Goal: Information Seeking & Learning: Learn about a topic

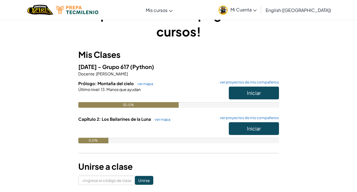
scroll to position [33, 0]
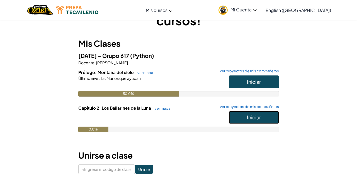
click at [264, 120] on button "Iniciar" at bounding box center [254, 117] width 50 height 13
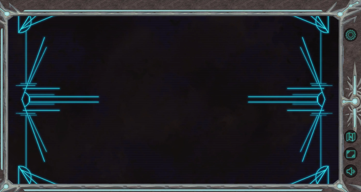
click at [251, 154] on div at bounding box center [173, 99] width 332 height 169
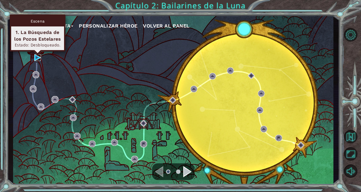
click at [38, 55] on img at bounding box center [37, 57] width 7 height 7
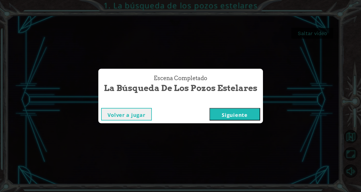
click at [227, 112] on button "Siguiente" at bounding box center [234, 114] width 51 height 13
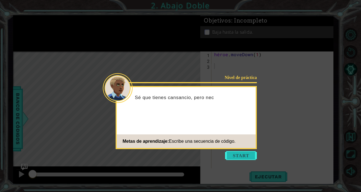
click at [236, 154] on button "Empezar" at bounding box center [241, 155] width 32 height 9
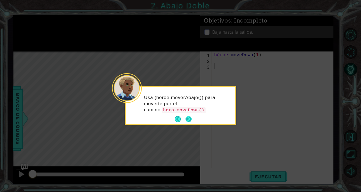
click at [190, 118] on button "Próximo" at bounding box center [188, 119] width 6 height 6
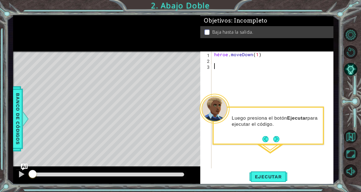
click at [222, 67] on div "héroe . moveDown ( 1 )" at bounding box center [274, 116] width 122 height 129
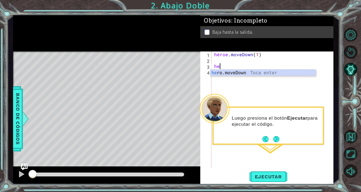
scroll to position [0, 0]
click at [242, 72] on div "he ro.moveDown Toca enter" at bounding box center [262, 80] width 105 height 20
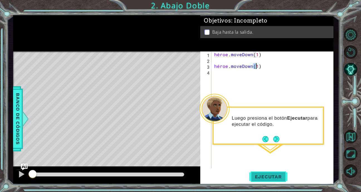
type textarea "hero.moveDown(1)"
click at [274, 176] on span "Ejecutar" at bounding box center [268, 177] width 38 height 6
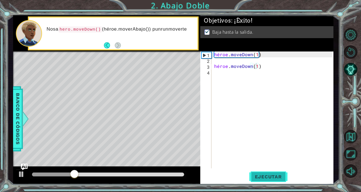
click at [274, 176] on span "Ejecutar" at bounding box center [268, 177] width 38 height 6
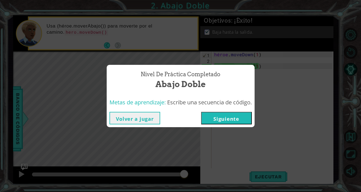
click at [243, 118] on button "Siguiente" at bounding box center [226, 118] width 51 height 13
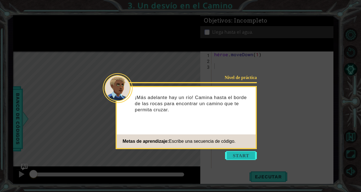
click at [244, 154] on button "Empezar" at bounding box center [241, 155] width 32 height 9
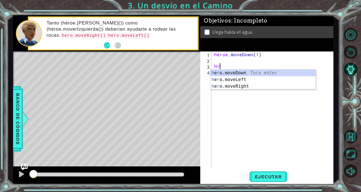
scroll to position [0, 1]
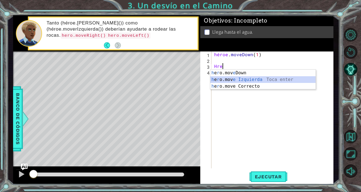
click at [263, 78] on div "h e r o.mov e Down Toca enter h e r o.mov e Izquierda Toca enter h e r o.mov e …" at bounding box center [262, 86] width 105 height 33
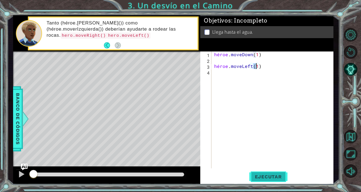
type textarea "hero.moveLeft(1)"
click at [270, 178] on span "Ejecutar" at bounding box center [268, 177] width 38 height 6
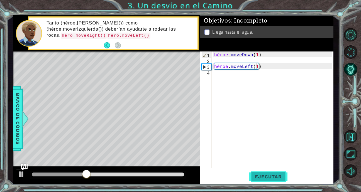
click at [270, 178] on span "Ejecutar" at bounding box center [268, 177] width 38 height 6
click at [220, 74] on div "héroe . moveDown ( 1 ) héroe . moveLeft ( 1 )" at bounding box center [274, 116] width 122 height 129
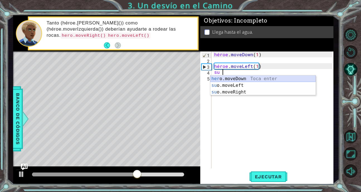
click at [239, 81] on div "her o.moveDown Toca enter su o.moveLeft Toca enter su o.moveRight Toca enter" at bounding box center [262, 91] width 105 height 33
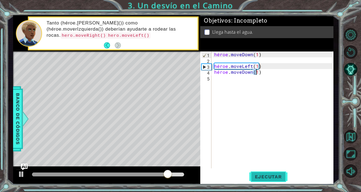
type textarea "hero.moveDown(1)"
click at [267, 179] on span "Ejecutar" at bounding box center [268, 177] width 38 height 6
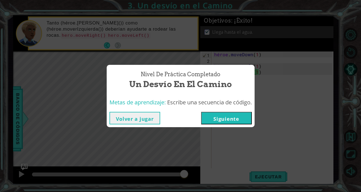
click at [233, 119] on button "Siguiente" at bounding box center [226, 118] width 51 height 13
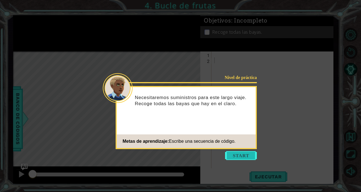
click at [238, 155] on button "Empezar" at bounding box center [241, 155] width 32 height 9
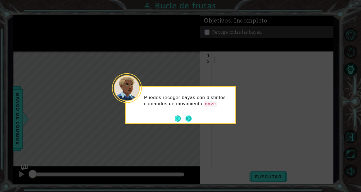
click at [188, 121] on button "Próximo" at bounding box center [188, 119] width 6 height 6
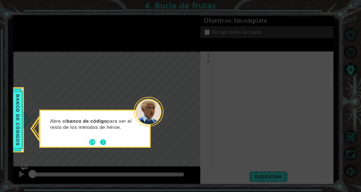
click at [105, 143] on button "Próximo" at bounding box center [103, 142] width 6 height 6
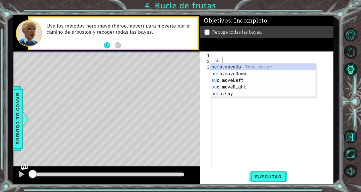
scroll to position [0, 1]
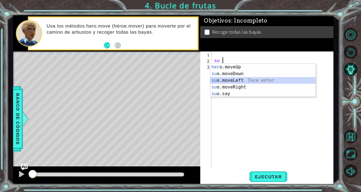
click at [247, 79] on div "her o.moveUp Toca enter su o.moveDown Toca enter su o.moveLeft Toca enter su o.…" at bounding box center [262, 87] width 105 height 47
type textarea "hero.moveLeft(1)"
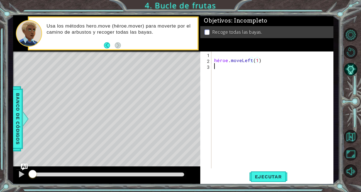
click at [216, 69] on div "héroe . moveLeft ( 1 )" at bounding box center [274, 116] width 122 height 129
type textarea "f"
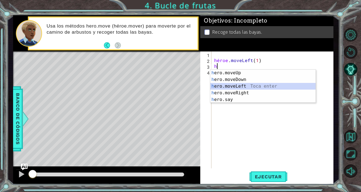
click at [236, 87] on div "h ero.moveUp Toca enter h ero.moveDown Toca enter h ero.moveLeft Toca enter h e…" at bounding box center [262, 93] width 105 height 47
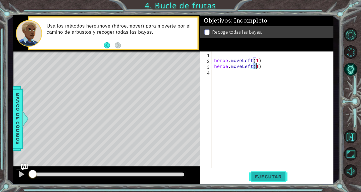
type textarea "hero.moveLeft(1)"
click at [270, 175] on span "Ejecutar" at bounding box center [268, 177] width 38 height 6
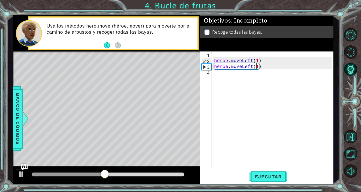
click at [213, 76] on div "héroe . moveLeft ( 1 ) héroe . moveLeft ( 1 )" at bounding box center [274, 116] width 122 height 129
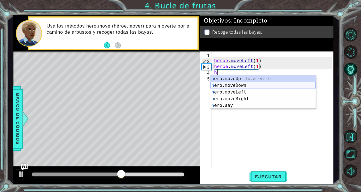
click at [236, 84] on div "h ero.moveUp Toca enter h ero.moveDown Toca enter h ero.moveLeft Toca enter h e…" at bounding box center [262, 98] width 105 height 47
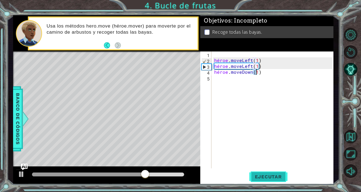
type textarea "hero.moveDown(1)"
click at [259, 180] on button "Ejecutar" at bounding box center [268, 176] width 38 height 13
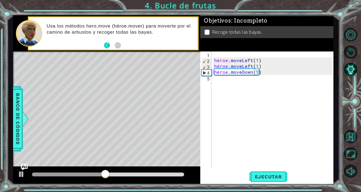
click at [106, 45] on button "Atrás" at bounding box center [109, 45] width 11 height 6
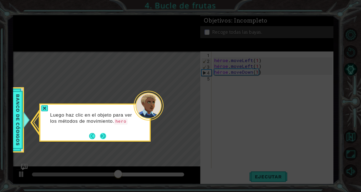
click at [103, 136] on button "Próximo" at bounding box center [103, 136] width 6 height 6
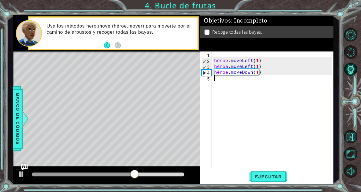
click at [216, 83] on div "héroe . moveLeft ( 1 ) héroe . moveLeft ( 1 ) héroe . moveDown ( 1 )" at bounding box center [274, 116] width 122 height 129
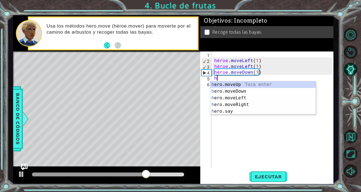
scroll to position [0, 0]
type textarea "h"
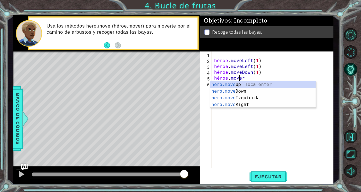
scroll to position [0, 3]
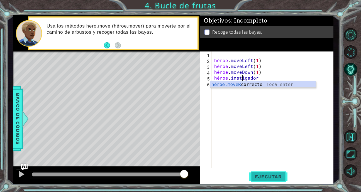
click at [273, 174] on span "Ejecutar" at bounding box center [268, 177] width 38 height 6
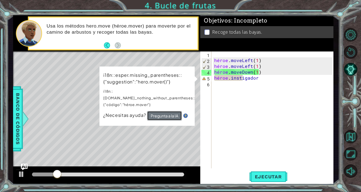
click at [173, 111] on button "Pregunta a la IA" at bounding box center [164, 115] width 35 height 9
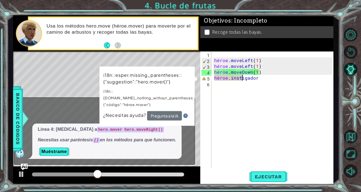
click at [259, 77] on div "héroe . moveLeft ( 1 ) héroe . moveLeft ( 1 ) héroe . moveDown ( 1 ) héroe . in…" at bounding box center [274, 116] width 122 height 129
click at [211, 79] on div "hero.mover 1 2 3 4 5 6 héroe . moveLeft ( 1 ) héroe . moveLeft ( 1 ) héroe . mo…" at bounding box center [266, 110] width 132 height 117
click at [214, 79] on div "héroe . moveLeft ( 1 ) héroe . moveLeft ( 1 ) héroe . moveDown ( 1 ) héroe . in…" at bounding box center [274, 116] width 122 height 129
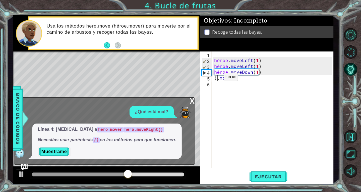
scroll to position [0, 1]
click at [247, 78] on div "héroe . moveLeft ( 1 ) héroe . moveLeft ( 1 ) héroe . moveDown ( 1 ) ( . instig…" at bounding box center [274, 116] width 122 height 129
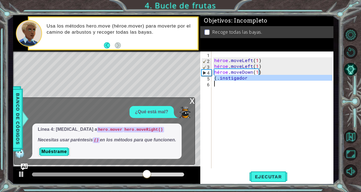
click at [247, 78] on div "héroe . moveLeft ( 1 ) héroe . moveLeft ( 1 ) héroe . moveDown ( 1 ) ( . instig…" at bounding box center [274, 116] width 122 height 129
type textarea "(.mover"
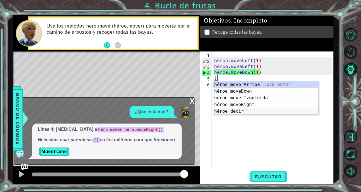
click at [248, 109] on div "héroe.[PERSON_NAME] enter héroe.moveDown Toca enter héroe.moverIzquierda Toca e…" at bounding box center [265, 104] width 105 height 47
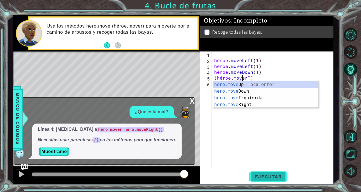
scroll to position [0, 3]
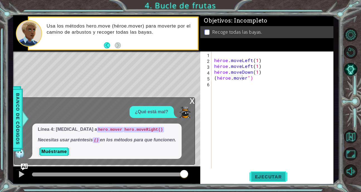
click at [281, 177] on span "Ejecutar" at bounding box center [268, 177] width 38 height 6
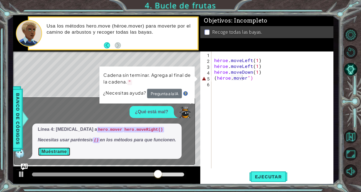
click at [67, 152] on button "Muéstrame" at bounding box center [54, 151] width 33 height 9
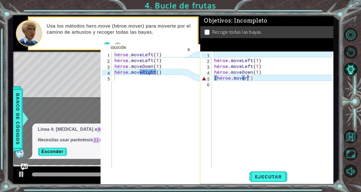
click at [257, 79] on div "héroe . moveLeft ( 1 ) héroe . moveLeft ( 1 ) héroe . moveDown ( 1 ) ( héroe . …" at bounding box center [274, 116] width 122 height 129
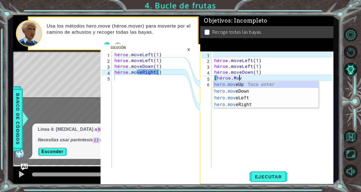
scroll to position [0, 2]
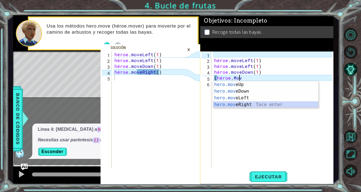
click at [246, 104] on div "hero.mov eUp Toca enter hero.mov eDown Toca enter hero.mov eLeft Toca enter her…" at bounding box center [265, 101] width 105 height 40
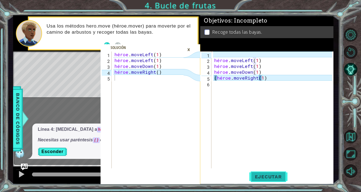
click at [268, 178] on span "Ejecutar" at bounding box center [268, 177] width 38 height 6
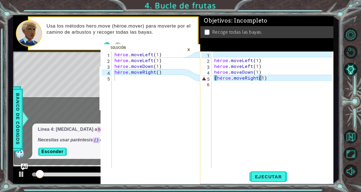
click at [188, 49] on div "×" at bounding box center [188, 49] width 9 height 9
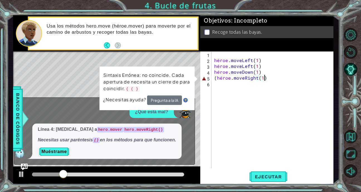
click at [271, 79] on div "héroe . moveLeft ( 1 ) héroe . moveLeft ( 1 ) héroe . moveDown ( 1 ) ( héroe . …" at bounding box center [274, 116] width 122 height 129
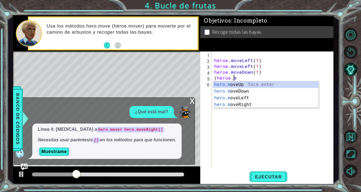
type textarea "("
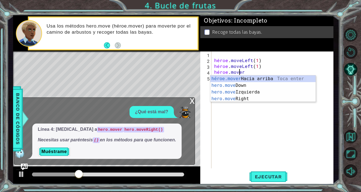
scroll to position [0, 0]
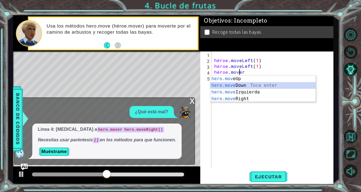
click at [242, 89] on div "hero.mov eUp Toca entra hero.move Down Toca enter hero.move Izquierda Toca ente…" at bounding box center [262, 95] width 105 height 40
type textarea "hero.moveDown(1)"
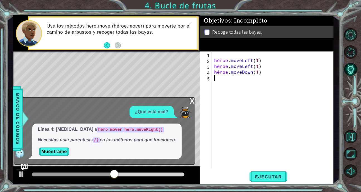
click at [217, 82] on div "héroe . moveLeft ( 1 ) héroe . moveLeft ( 1 ) héroe . moveDown ( 1 )" at bounding box center [274, 116] width 122 height 129
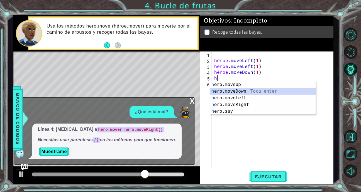
click at [241, 90] on div "h ero.moveUp Toca enter h ero.moveDown Toca enter h ero.moveLeft Toca enter h e…" at bounding box center [262, 104] width 105 height 47
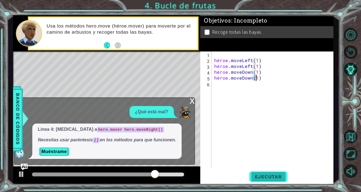
type textarea "hero.moveDown(1)"
click at [261, 177] on span "Ejecutar" at bounding box center [268, 177] width 38 height 6
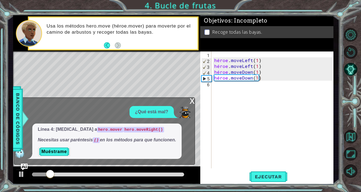
click at [194, 99] on div "x" at bounding box center [192, 101] width 5 height 6
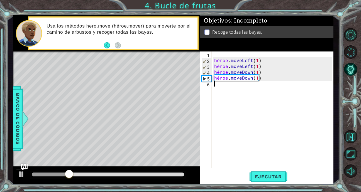
click at [215, 85] on div "héroe . moveLeft ( 1 ) héroe . moveLeft ( 1 ) héroe . moveDown ( 1 ) héroe . mo…" at bounding box center [274, 116] width 122 height 129
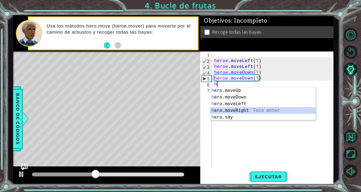
click at [244, 110] on div "h ero.moveUp Toca enter h ero.moveDown Toca enter h ero.moveLeft Toca enter h e…" at bounding box center [262, 110] width 105 height 47
type textarea "hero.moveRight(1)"
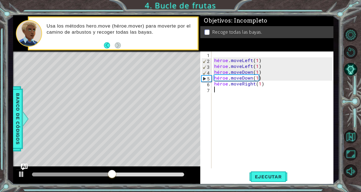
click at [216, 92] on div "héroe . moveLeft ( 1 ) héroe . moveLeft ( 1 ) héroe . moveDown ( 1 ) héroe . mo…" at bounding box center [274, 116] width 122 height 129
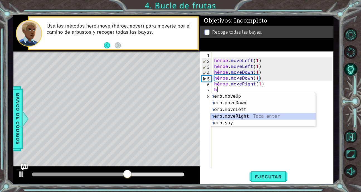
click at [243, 115] on div "h ero.moveUp Toca enter h ero.moveDown Toca enter h ero.moveLeft Toca enter h e…" at bounding box center [262, 116] width 105 height 47
type textarea "hero.moveRight(1)"
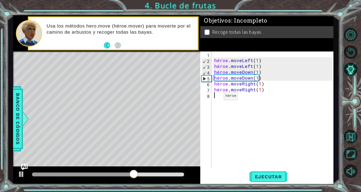
click at [214, 97] on div "héroe . moveLeft ( 1 ) héroe . moveLeft ( 1 ) héroe . moveDown ( 1 ) héroe . mo…" at bounding box center [274, 116] width 122 height 129
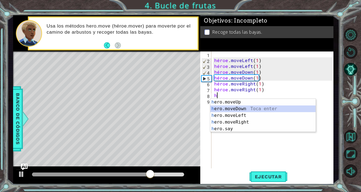
click at [227, 107] on div "h ero.moveUp Toca enter h ero.moveDown Toca enter h ero.moveLeft Toca enter h e…" at bounding box center [262, 122] width 105 height 47
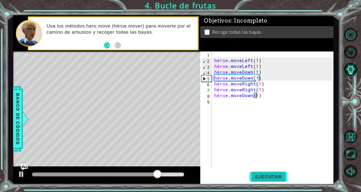
type textarea "hero.moveDown(1)"
click at [265, 174] on span "Ejecutar" at bounding box center [268, 177] width 38 height 6
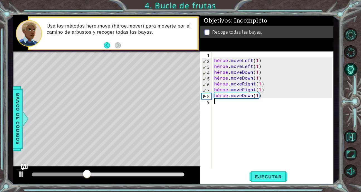
click at [214, 103] on div "héroe . moveLeft ( 1 ) héroe . moveLeft ( 1 ) héroe . moveDown ( 1 ) héroe . mo…" at bounding box center [274, 116] width 122 height 129
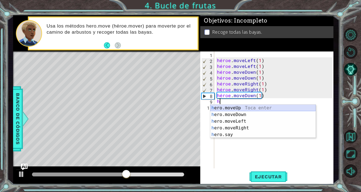
click at [244, 109] on div "h ero.moveUp Toca enter h ero.moveDown Toca enter h ero.moveLeft Toca enter h e…" at bounding box center [262, 128] width 105 height 47
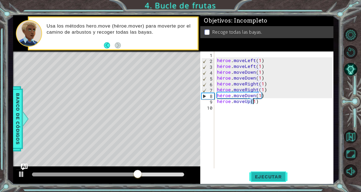
type textarea "hero.moveUp(1)"
click at [268, 175] on span "Ejecutar" at bounding box center [268, 177] width 38 height 6
click at [136, 173] on div at bounding box center [108, 175] width 152 height 4
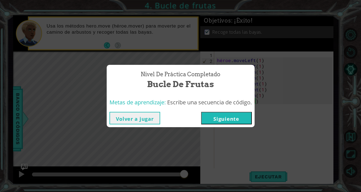
click at [221, 118] on button "Siguiente" at bounding box center [226, 118] width 51 height 13
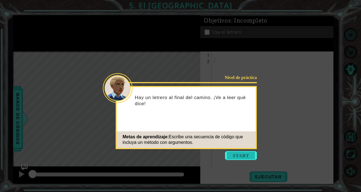
click at [243, 160] on button "Empezar" at bounding box center [241, 155] width 32 height 9
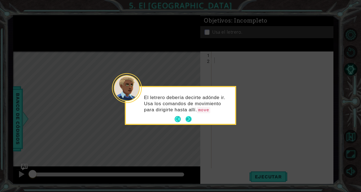
click at [191, 120] on button "Próximo" at bounding box center [188, 119] width 6 height 6
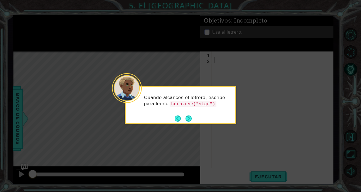
click at [191, 120] on button "Próximo" at bounding box center [188, 119] width 6 height 6
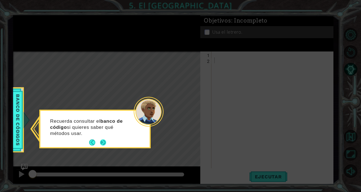
click at [105, 143] on button "Próximo" at bounding box center [103, 142] width 6 height 6
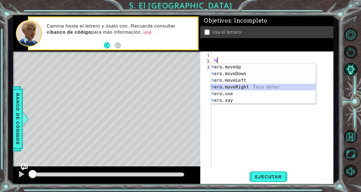
click at [242, 86] on div "h ero.moveUp Toca enter h ero.moveDown Toca enter h ero.moveLeft Toca enter h e…" at bounding box center [262, 90] width 105 height 53
type textarea "hero.moveRight(1)"
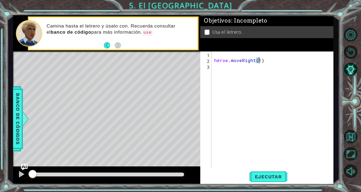
click at [216, 69] on div "héroe . moveRight ( 1 )" at bounding box center [274, 116] width 122 height 129
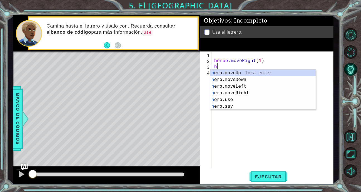
scroll to position [0, 0]
click at [234, 70] on div "he ro.moveUp [PERSON_NAME] enter él se mueve hacia abajo [GEOGRAPHIC_DATA] ente…" at bounding box center [262, 96] width 105 height 53
type textarea "hero.moveUp(1)"
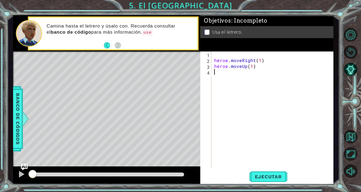
click at [216, 72] on div "héroe . moveRight ( 1 ) héroe . moveUp ( 1 )" at bounding box center [274, 116] width 122 height 129
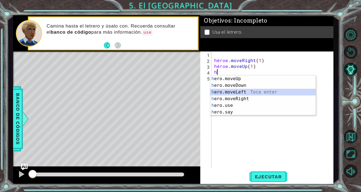
click at [237, 91] on div "h ero.moveUp Toca enter h ero.moveDown Toca enter h ero.moveLeft Toca enter h e…" at bounding box center [262, 101] width 105 height 53
type textarea "hero.moveLeft(1)"
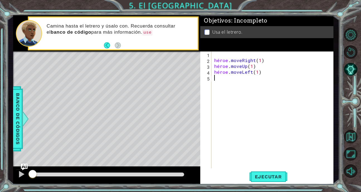
click at [215, 79] on div "héroe . moveRight ( 1 ) héroe . moveUp ( 1 ) héroe . moveLeft ( 1 )" at bounding box center [274, 116] width 122 height 129
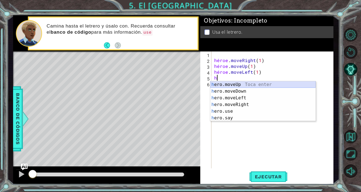
click at [236, 83] on div "h ero.moveUp Toca enter h ero.moveDown Toca enter h ero.moveLeft Toca enter h e…" at bounding box center [262, 107] width 105 height 53
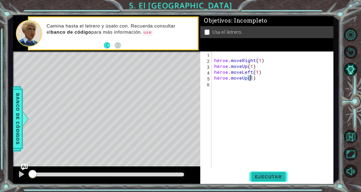
type textarea "hero.moveUp(1)"
click at [273, 175] on span "Ejecutar" at bounding box center [268, 177] width 38 height 6
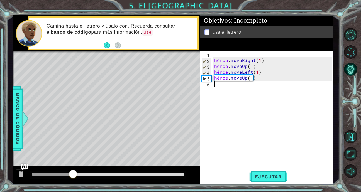
click at [214, 87] on div "héroe . moveRight ( 1 ) héroe . moveUp ( 1 ) héroe . moveLeft ( 1 ) héroe . mov…" at bounding box center [274, 116] width 122 height 129
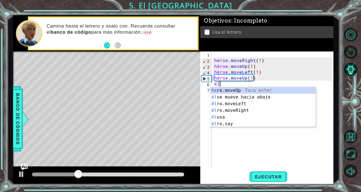
scroll to position [0, 0]
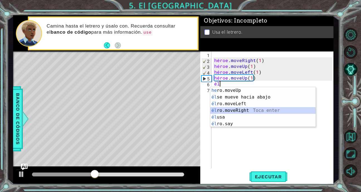
click at [240, 109] on div "he ro.moveUp [PERSON_NAME] enter él se mueve hacia abajo [GEOGRAPHIC_DATA] ente…" at bounding box center [262, 113] width 105 height 53
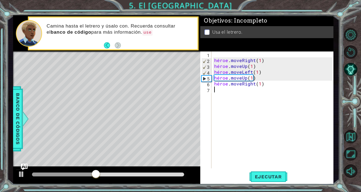
click at [240, 109] on div "héroe . moveRight ( 1 ) héroe . moveUp ( 1 ) héroe . moveLeft ( 1 ) héroe . mov…" at bounding box center [274, 116] width 122 height 129
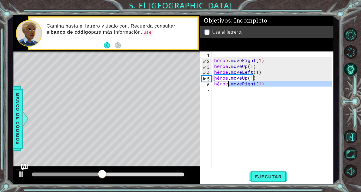
type textarea "hero.moveRight(1)"
click at [214, 89] on div "héroe . moveRight ( 1 ) héroe . moveUp ( 1 ) héroe . moveLeft ( 1 ) héroe . mov…" at bounding box center [272, 110] width 119 height 117
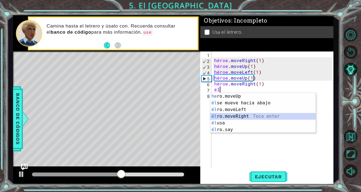
click at [240, 116] on div "he ro.moveUp [PERSON_NAME] enter él se mueve hacia abajo [GEOGRAPHIC_DATA] ente…" at bounding box center [262, 119] width 105 height 53
type textarea "hero.moveRight(1)"
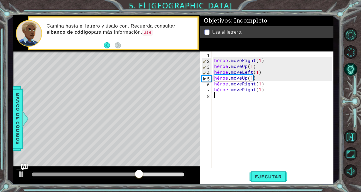
click at [214, 96] on div "héroe . moveRight ( 1 ) héroe . moveUp ( 1 ) héroe . moveLeft ( 1 ) héroe . mov…" at bounding box center [274, 116] width 122 height 129
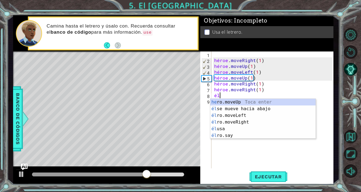
scroll to position [0, 1]
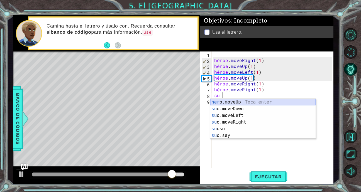
drag, startPoint x: 246, startPoint y: 102, endPoint x: 232, endPoint y: 103, distance: 14.8
click at [232, 103] on div "her o.moveUp Toca enter su o.moveDown Toca enter su o.moveLeft Toca enter su o.…" at bounding box center [262, 125] width 105 height 53
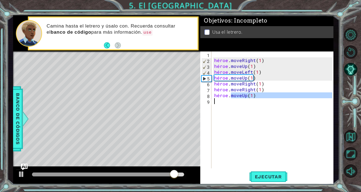
click at [232, 103] on div "héroe . moveRight ( 1 ) héroe . moveUp ( 1 ) héroe . moveLeft ( 1 ) héroe . mov…" at bounding box center [274, 116] width 122 height 129
type textarea "hero.moveUp(1)"
click at [270, 178] on span "Ejecutar" at bounding box center [268, 177] width 38 height 6
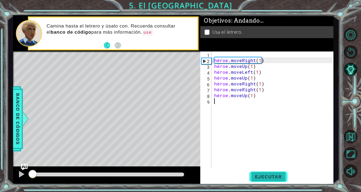
scroll to position [0, 0]
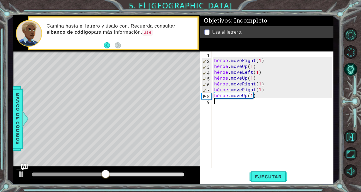
click at [214, 101] on div "héroe . moveRight ( 1 ) héroe . moveUp ( 1 ) héroe . moveLeft ( 1 ) héroe . mov…" at bounding box center [274, 116] width 122 height 129
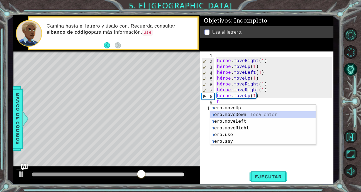
click at [238, 115] on div "h ero.moveUp Toca enter h ero.moveDown Toca enter h ero.moveLeft Toca enter h e…" at bounding box center [262, 131] width 105 height 53
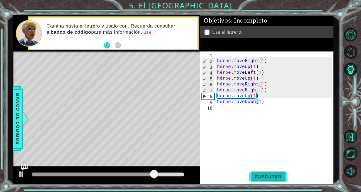
type textarea "hero.moveDown(1)"
click at [268, 179] on span "Ejecutar" at bounding box center [268, 177] width 38 height 6
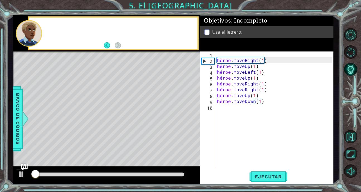
click at [145, 175] on div at bounding box center [108, 175] width 152 height 4
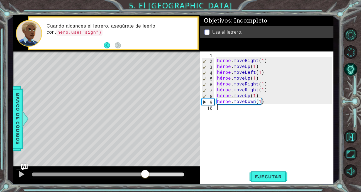
click at [219, 109] on div "héroe . moveRight ( 1 ) héroe . moveUp ( 1 ) héroe . moveLeft ( 1 ) héroe . mov…" at bounding box center [275, 116] width 119 height 129
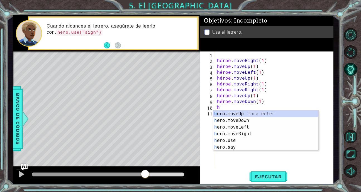
scroll to position [0, 0]
click at [238, 146] on div "he ro.moveUp [PERSON_NAME] enter él se mueve hacia abajo [GEOGRAPHIC_DATA] ente…" at bounding box center [265, 137] width 105 height 53
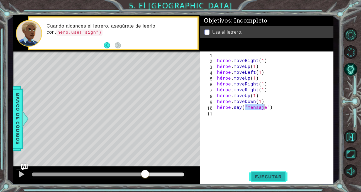
click at [266, 177] on span "Ejecutar" at bounding box center [268, 177] width 38 height 6
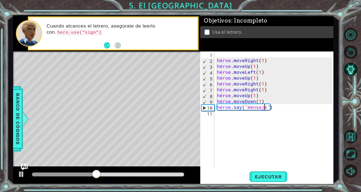
click at [274, 107] on div "héroe . moveRight ( 1 ) héroe . moveUp ( 1 ) héroe . moveLeft ( 1 ) héroe . mov…" at bounding box center [275, 116] width 119 height 129
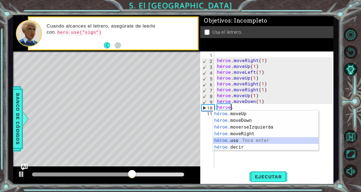
click at [246, 138] on div "héroe. moveUp Toca enter héroe. moveDown Toca enter héroe. moverseIzquierda Toc…" at bounding box center [265, 137] width 105 height 53
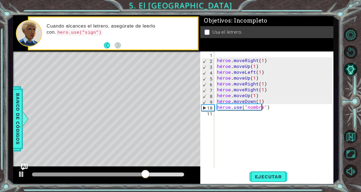
click at [263, 108] on div "héroe . moveRight ( 1 ) héroe . moveUp ( 1 ) héroe . moveLeft ( 1 ) héroe . mov…" at bounding box center [275, 116] width 119 height 129
click at [271, 107] on div "héroe . moveRight ( 1 ) héroe . moveUp ( 1 ) héroe . moveLeft ( 1 ) héroe . mov…" at bounding box center [275, 116] width 119 height 129
click at [265, 108] on div "héroe . moveRight ( 1 ) héroe . moveUp ( 1 ) héroe . moveLeft ( 1 ) héroe . mov…" at bounding box center [275, 116] width 119 height 129
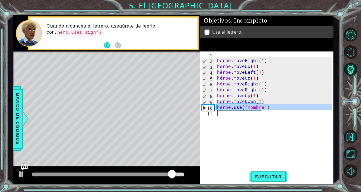
click at [265, 108] on div "héroe . moveRight ( 1 ) héroe . moveUp ( 1 ) héroe . moveLeft ( 1 ) héroe . mov…" at bounding box center [275, 116] width 119 height 129
type textarea "hero.use("name")"
click at [265, 108] on div "héroe . moveRight ( 1 ) héroe . moveUp ( 1 ) héroe . moveLeft ( 1 ) héroe . mov…" at bounding box center [275, 116] width 119 height 129
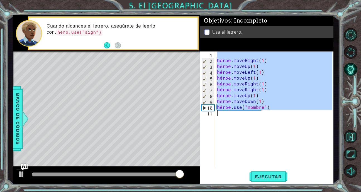
click at [263, 120] on div "héroe . moveRight ( 1 ) héroe . moveUp ( 1 ) héroe . moveLeft ( 1 ) héroe . mov…" at bounding box center [274, 110] width 116 height 117
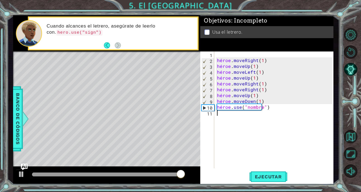
scroll to position [0, 0]
click at [264, 107] on div "héroe . moveRight ( 1 ) héroe . moveUp ( 1 ) héroe . moveLeft ( 1 ) héroe . mov…" at bounding box center [275, 116] width 119 height 129
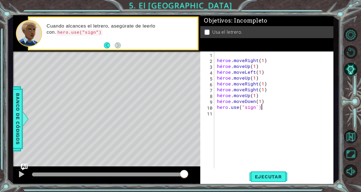
scroll to position [0, 4]
type textarea "hero.use("sign¨)"
click at [268, 173] on button "Ejecutar" at bounding box center [268, 176] width 38 height 13
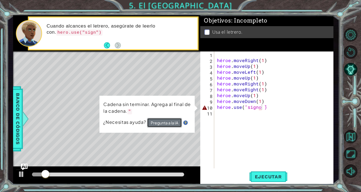
click at [161, 124] on button "Pregunta a la IA" at bounding box center [164, 122] width 35 height 9
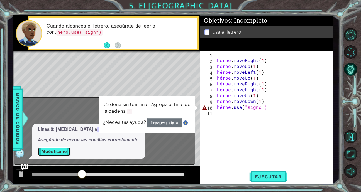
click at [65, 151] on button "Muéstrame" at bounding box center [54, 151] width 33 height 9
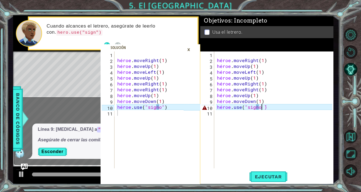
type textarea "hero.use("sign")"
drag, startPoint x: 117, startPoint y: 107, endPoint x: 167, endPoint y: 107, distance: 49.3
click at [167, 107] on div "héroe . moveRight ( 1 ) héroe . moveUp ( 1 ) héroe . moveLeft ( 1 ) héroe . mov…" at bounding box center [151, 116] width 70 height 129
click at [267, 108] on div "héroe . moveRight ( 1 ) héroe . moveUp ( 1 ) héroe . moveLeft ( 1 ) héroe . mov…" at bounding box center [275, 116] width 119 height 129
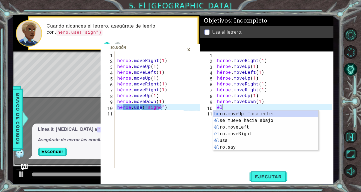
scroll to position [0, 0]
type textarea "h"
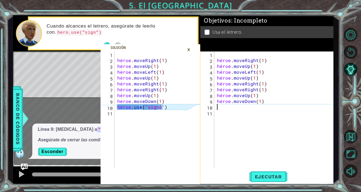
paste textarea "hero.use("sign")"
type textarea "hero.use("sign")"
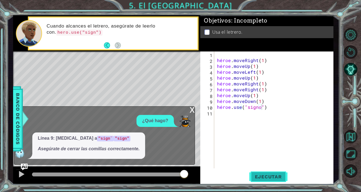
click at [271, 174] on span "Ejecutar" at bounding box center [268, 177] width 38 height 6
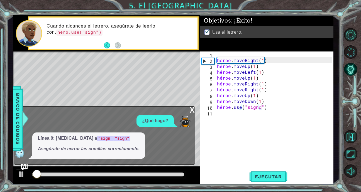
click at [190, 109] on div "x" at bounding box center [192, 110] width 5 height 6
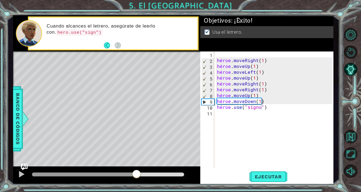
click at [136, 176] on div at bounding box center [108, 175] width 152 height 4
click at [17, 175] on button at bounding box center [21, 174] width 11 height 11
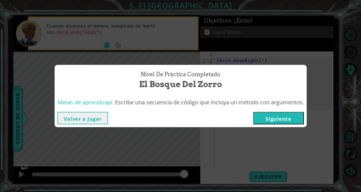
click at [278, 120] on button "Siguiente" at bounding box center [278, 118] width 51 height 13
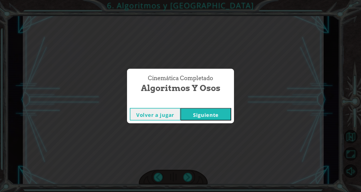
click at [163, 115] on button "Volver a jugar" at bounding box center [155, 114] width 51 height 13
click at [199, 111] on button "Siguiente" at bounding box center [205, 114] width 51 height 13
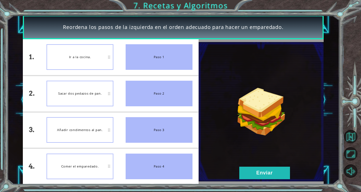
click at [77, 169] on div "Comer el emparedado." at bounding box center [79, 167] width 67 height 26
click at [88, 163] on div "Añadir condimentos al pan." at bounding box center [79, 167] width 67 height 26
drag, startPoint x: 88, startPoint y: 163, endPoint x: 93, endPoint y: 168, distance: 7.3
click at [93, 168] on div "Añadir condimentos al pan." at bounding box center [79, 167] width 67 height 26
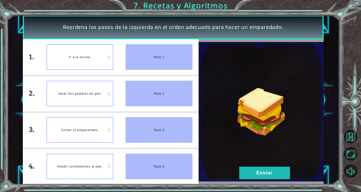
click at [83, 56] on div "Ir a la cocina." at bounding box center [79, 57] width 67 height 26
drag, startPoint x: 83, startPoint y: 56, endPoint x: 169, endPoint y: 58, distance: 86.1
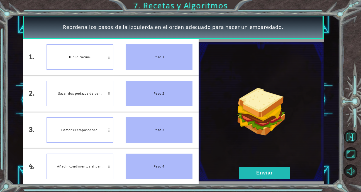
click at [169, 58] on div "1. 2. 3. 4. Ir a la cocina. Sacar dos pedazos de pan. Comer el emparedado. Añad…" at bounding box center [110, 111] width 175 height 145
click at [169, 58] on div "Paso 1" at bounding box center [159, 57] width 67 height 26
click at [177, 57] on div "Paso 1" at bounding box center [159, 57] width 67 height 26
click at [261, 169] on button "Enviar" at bounding box center [264, 173] width 51 height 13
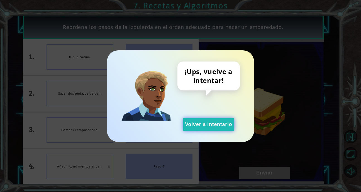
click at [209, 123] on button "Volver a intentarlo" at bounding box center [208, 124] width 51 height 13
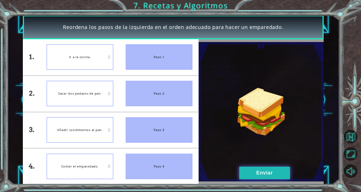
click at [273, 172] on button "Enviar" at bounding box center [264, 173] width 51 height 13
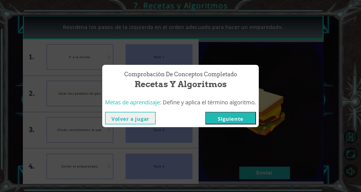
click at [248, 116] on button "Siguiente" at bounding box center [230, 118] width 51 height 13
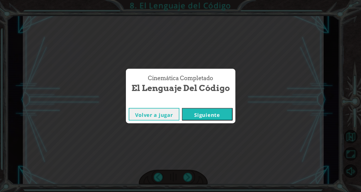
click at [222, 114] on button "Siguiente" at bounding box center [207, 114] width 51 height 13
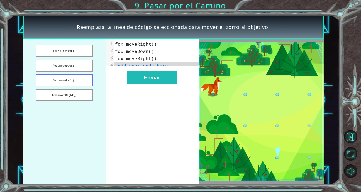
click at [70, 80] on button "fox.moveLeft()" at bounding box center [65, 80] width 58 height 12
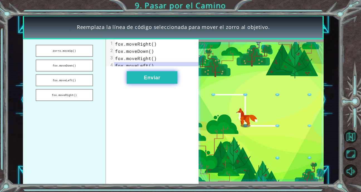
click at [158, 77] on button "Enviar" at bounding box center [152, 77] width 51 height 13
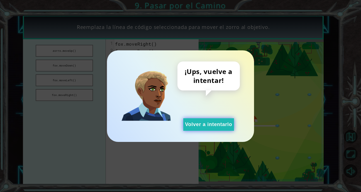
click at [220, 127] on button "Volver a intentarlo" at bounding box center [208, 124] width 51 height 13
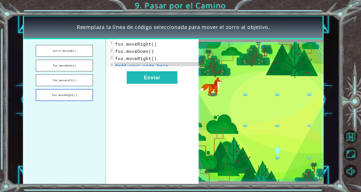
click at [73, 98] on button "fox.moveRight()" at bounding box center [65, 95] width 58 height 12
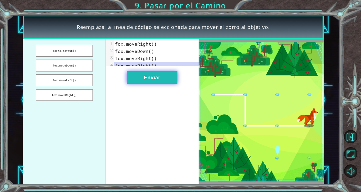
click at [148, 79] on button "Enviar" at bounding box center [152, 77] width 51 height 13
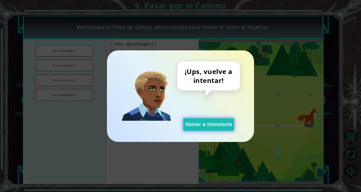
click at [223, 119] on button "Volver a intentarlo" at bounding box center [208, 124] width 51 height 13
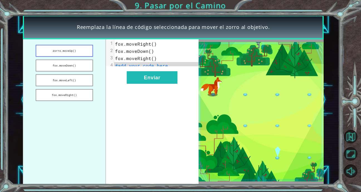
click at [85, 48] on button "zorro.moveUp()" at bounding box center [65, 51] width 58 height 12
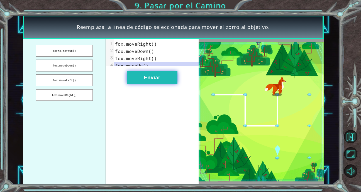
click at [156, 76] on button "Enviar" at bounding box center [152, 77] width 51 height 13
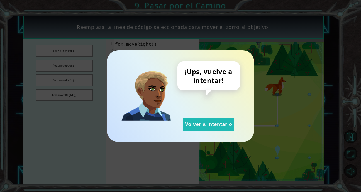
click at [100, 118] on div "¡Ups, vuelve a intentar! Volver a intentarlo" at bounding box center [180, 96] width 361 height 192
click at [199, 124] on button "Volver a intentarlo" at bounding box center [208, 124] width 51 height 13
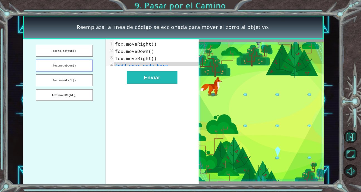
click at [83, 70] on button "fox.moveDown()" at bounding box center [65, 66] width 58 height 12
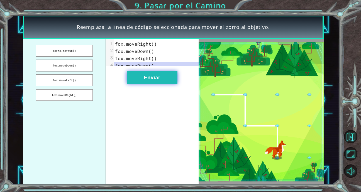
click at [146, 81] on button "Enviar" at bounding box center [152, 77] width 51 height 13
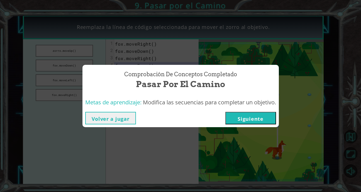
click at [259, 113] on button "Siguiente" at bounding box center [250, 118] width 51 height 13
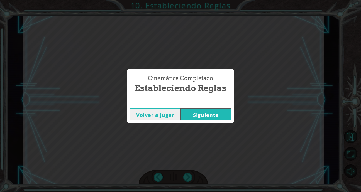
click at [214, 115] on button "Siguiente" at bounding box center [205, 114] width 51 height 13
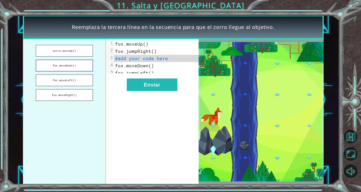
click at [89, 68] on button "fox.moveDown()" at bounding box center [65, 66] width 58 height 12
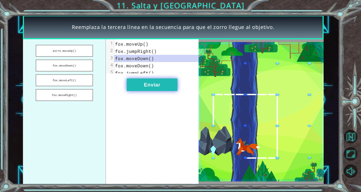
click at [141, 84] on button "Enviar" at bounding box center [152, 85] width 51 height 13
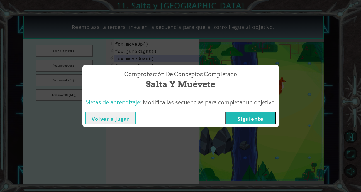
click at [251, 117] on button "Siguiente" at bounding box center [250, 118] width 51 height 13
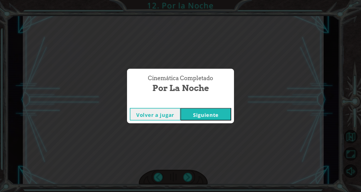
click at [200, 115] on button "Siguiente" at bounding box center [205, 114] width 51 height 13
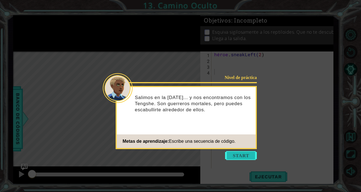
click at [235, 155] on button "Empezar" at bounding box center [241, 155] width 32 height 9
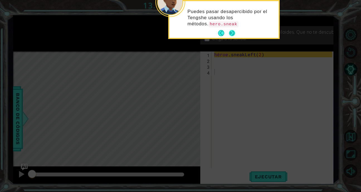
click at [232, 33] on button "Próximo" at bounding box center [232, 33] width 6 height 6
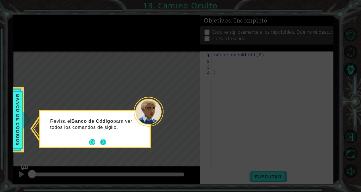
click at [105, 144] on button "Próximo" at bounding box center [103, 142] width 6 height 6
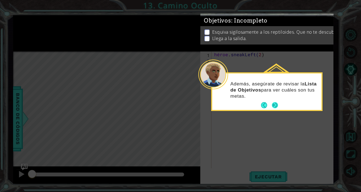
click at [275, 106] on button "Próximo" at bounding box center [275, 105] width 6 height 6
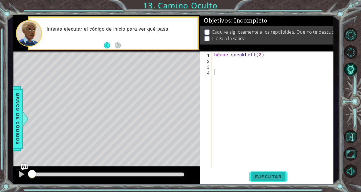
click at [270, 178] on span "Ejecutar" at bounding box center [268, 177] width 38 height 6
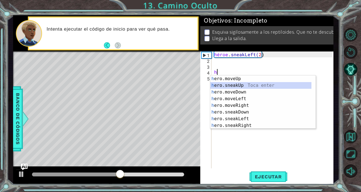
click at [241, 86] on div "h ero.moveUp Toca enter h ero.sneakUp Toca enter h ero.moveDown Toca enter h er…" at bounding box center [260, 108] width 101 height 67
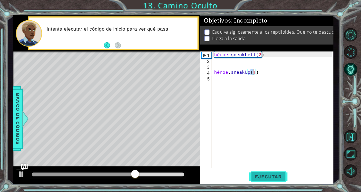
click at [268, 180] on button "Ejecutar" at bounding box center [268, 176] width 38 height 13
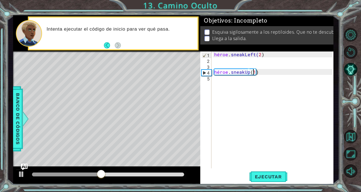
click at [256, 72] on div "héroe . sneakLeft( 2 ) héroe . sneakUp ( 1 )" at bounding box center [274, 116] width 122 height 129
type textarea "hero.sneakUp(2)"
click at [213, 79] on div "héroe . sneakLeft( 2 ) héroe . sneakUp ( 2 )" at bounding box center [274, 116] width 122 height 129
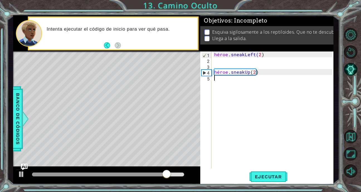
scroll to position [0, 0]
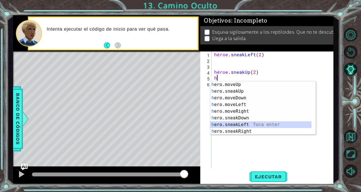
click at [241, 122] on div "h ero.moveUp Toca enter h ero.sneakUp Toca enter h ero.moveDown Toca enter h er…" at bounding box center [260, 114] width 101 height 67
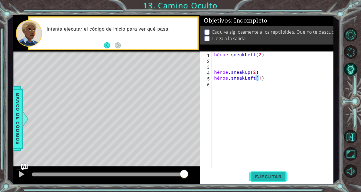
type textarea "hero.sneakLeft(1)"
click at [261, 175] on span "Ejecutar" at bounding box center [268, 177] width 38 height 6
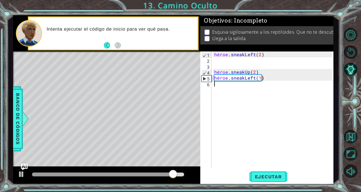
click at [221, 87] on div "héroe . sneakLeft( 2 ) héroe . sneakUp ( 2 ) héroe . sneakLeft( 1 )" at bounding box center [274, 116] width 122 height 129
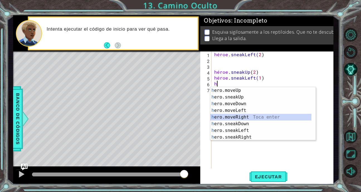
click at [239, 117] on div "h ero.moveUp Toca enter h ero.sneakUp Toca enter h ero.moveDown Toca enter h er…" at bounding box center [260, 120] width 101 height 67
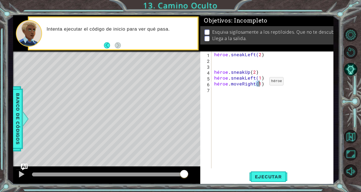
click at [260, 83] on div "héroe . sneakLeft( 2 ) héroe . sneakUp ( 2 ) héroe . sneakLeft( 1 ) héroe . mov…" at bounding box center [272, 110] width 119 height 117
click at [261, 83] on div "héroe . sneakLeft( 2 ) héroe . sneakUp ( 2 ) héroe . sneakLeft( 1 ) héroe . mov…" at bounding box center [274, 116] width 122 height 129
click at [276, 178] on span "Ejecutar" at bounding box center [268, 177] width 38 height 6
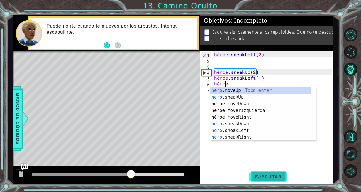
scroll to position [0, 1]
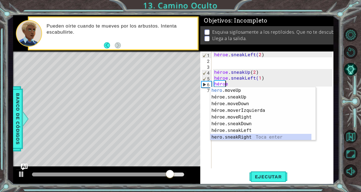
click at [251, 138] on div "hero .moveUp Toca enter héroe.sneakUp Toca enter héroe.moveDown Toca enter héro…" at bounding box center [260, 120] width 101 height 67
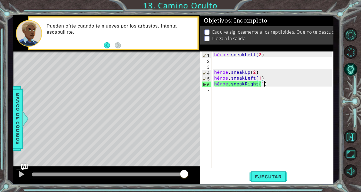
click at [265, 82] on div "héroe . sneakLeft( 2 ) héroe . sneakUp ( 2 ) héroe . sneakLeft( 1 ) héroe . sne…" at bounding box center [274, 116] width 122 height 129
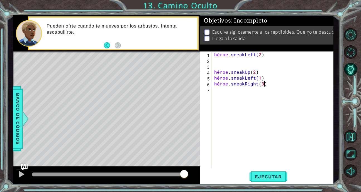
scroll to position [0, 5]
type textarea "hero.sneakRight(3)"
click at [268, 175] on span "Ejecutar" at bounding box center [268, 177] width 38 height 6
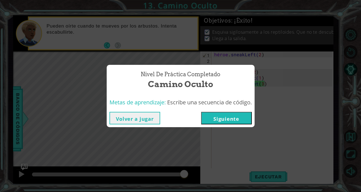
click at [226, 119] on button "Siguiente" at bounding box center [226, 118] width 51 height 13
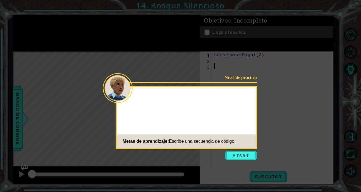
click at [226, 119] on div "Nivel de práctica Metas de aprendizaje: Escribe una secuencia de código." at bounding box center [186, 117] width 141 height 63
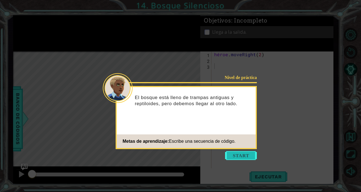
click at [234, 152] on button "Empezar" at bounding box center [241, 155] width 32 height 9
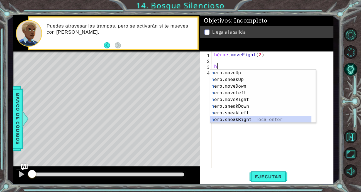
click at [244, 120] on div "h ero.moveUp Toca enter h ero.sneakUp Toca enter h ero.moveDown Toca enter h er…" at bounding box center [260, 103] width 101 height 67
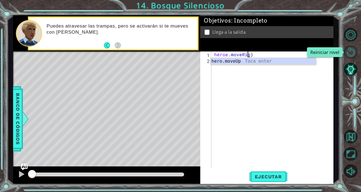
type textarea "hero.moveRig)"
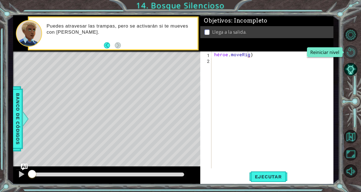
click at [349, 46] on button "Reiniciar nivel" at bounding box center [350, 51] width 13 height 13
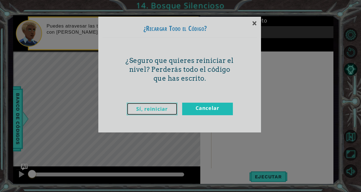
click at [167, 109] on link "Sí, reiniciar" at bounding box center [152, 109] width 51 height 13
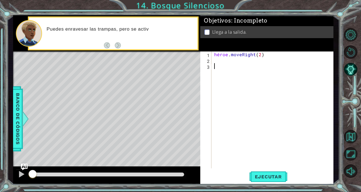
click at [220, 69] on div "héroe . moveRight ( 2 )" at bounding box center [274, 116] width 122 height 129
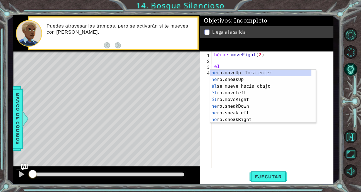
scroll to position [0, 0]
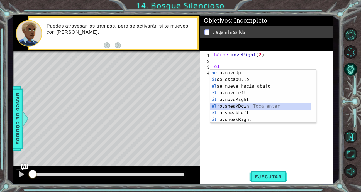
click at [250, 104] on div "he ro.moveUp [PERSON_NAME] enter él se escabulló [PERSON_NAME] enter él se muev…" at bounding box center [260, 103] width 101 height 67
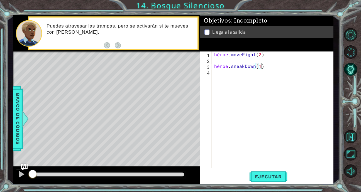
click at [263, 67] on div "héroe . moveRight ( 2 ) héroe . sneakDown ( 1 )" at bounding box center [274, 116] width 122 height 129
type textarea "hero.sneakDown(1)"
click at [267, 174] on span "Ejecutar" at bounding box center [268, 177] width 38 height 6
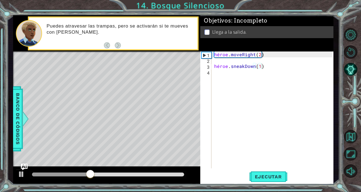
click at [212, 73] on div "hero.sneakDown(1) 1 2 3 4 héroe . moveRight ( 2 ) héroe . sneakDown ( 1 ) ההההה…" at bounding box center [266, 110] width 132 height 117
click at [214, 74] on div "héroe . moveRight ( 2 ) héroe . sneakDown ( 1 )" at bounding box center [274, 116] width 122 height 129
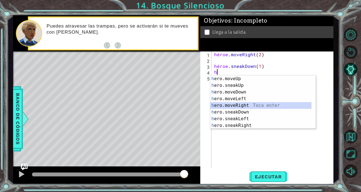
click at [244, 107] on div "h ero.moveUp Toca enter h ero.sneakUp Toca enter h ero.moveDown Toca enter h er…" at bounding box center [260, 108] width 101 height 67
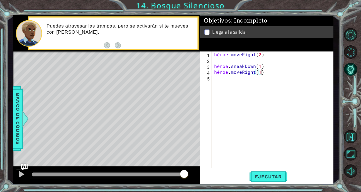
click at [263, 71] on div "héroe . moveRight ( 2 ) héroe . sneakDown ( 1 ) héroe . moveRight ( 1 )" at bounding box center [274, 116] width 122 height 129
click at [259, 172] on button "Ejecutar" at bounding box center [268, 176] width 38 height 13
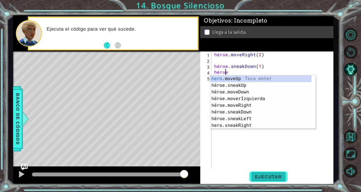
scroll to position [0, 1]
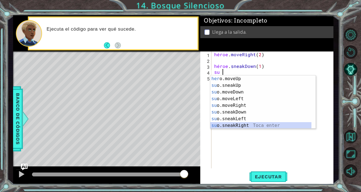
click at [248, 126] on div "her o.moveUp Toca enter su o.sneakUp Toca enter su o.moveDown Toca enter su o.m…" at bounding box center [260, 108] width 101 height 67
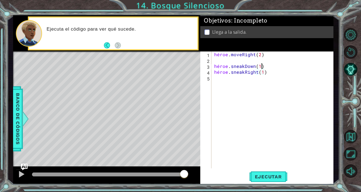
click at [265, 66] on div "héroe . moveRight ( 2 ) héroe . sneakDown ( 1 ) héroe . sneakRight ( 1 )" at bounding box center [274, 116] width 122 height 129
click at [264, 73] on div "héroe . moveRight ( 2 ) héroe . sneakDown ( 1 ) héroe . sneakRight ( 1 )" at bounding box center [274, 116] width 122 height 129
type textarea "hero.sneakRight(3)"
click at [269, 178] on span "Ejecutar" at bounding box center [268, 177] width 38 height 6
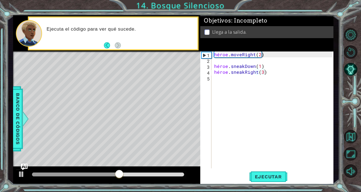
click at [213, 80] on div "hero.sneakRight(3) 1 2 3 4 5 héroe . moveRight ( 2 ) héroe . sneakDown ( 1 ) hé…" at bounding box center [266, 110] width 132 height 117
click at [214, 80] on div "héroe . moveRight ( 2 ) héroe . sneakDown ( 1 ) héroe . sneakRight ( 3 )" at bounding box center [274, 116] width 122 height 129
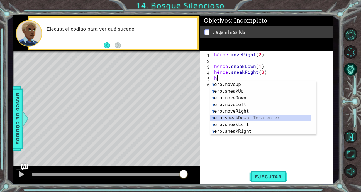
click at [243, 117] on div "h ero.moveUp Toca enter h ero.sneakUp Toca enter h ero.moveDown Toca enter h er…" at bounding box center [260, 114] width 101 height 67
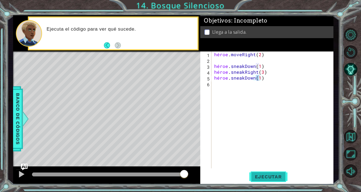
click at [262, 176] on span "Ejecutar" at bounding box center [268, 177] width 38 height 6
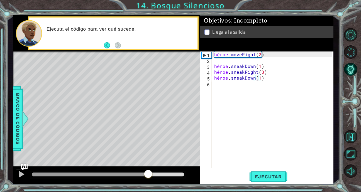
click at [149, 174] on div at bounding box center [108, 175] width 152 height 4
click at [20, 174] on div at bounding box center [21, 174] width 7 height 7
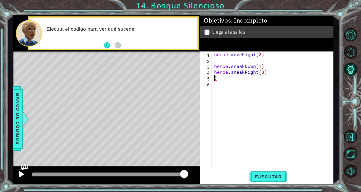
type textarea "hero.sneakRight(3))"
click at [215, 80] on div "héroe . moveRight ( 2 ) héroe . sneakDown ( 1 ) héroe . sneakRight ( 3 ))" at bounding box center [274, 116] width 122 height 129
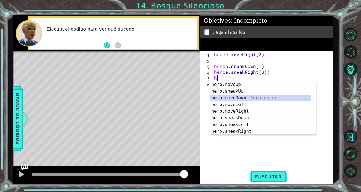
click at [249, 101] on div "h ero.moveUp Toca enter h ero.sneakUp Toca enter h ero.moveDown Toca enter h er…" at bounding box center [260, 114] width 101 height 67
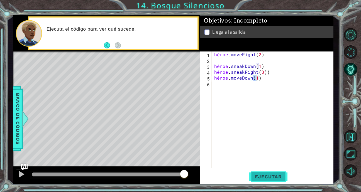
click at [261, 176] on span "Ejecutar" at bounding box center [268, 177] width 38 height 6
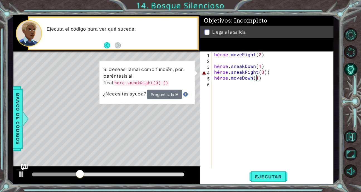
click at [265, 77] on div "héroe . moveRight ( 2 ) héroe . sneakDown ( 1 ) héroe . sneakRight ( 3 )) héroe…" at bounding box center [274, 116] width 122 height 129
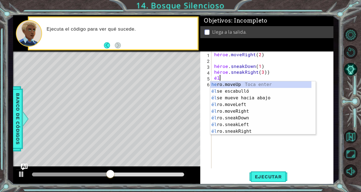
type textarea "h"
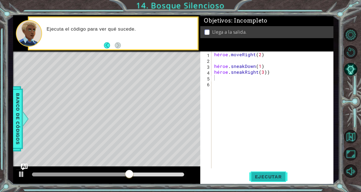
click at [263, 177] on span "Ejecutar" at bounding box center [268, 177] width 38 height 6
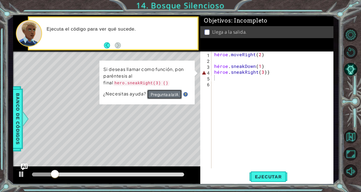
click at [167, 94] on button "Pregunta a la IA" at bounding box center [164, 94] width 35 height 9
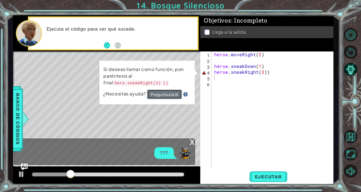
click at [167, 94] on button "Pregunta a la IA" at bounding box center [164, 94] width 35 height 9
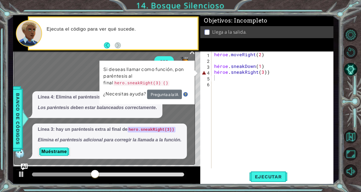
click at [57, 151] on button "Muéstrame" at bounding box center [54, 151] width 33 height 9
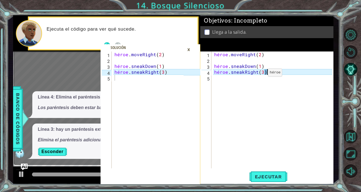
type textarea "hero.sneakRight(3)"
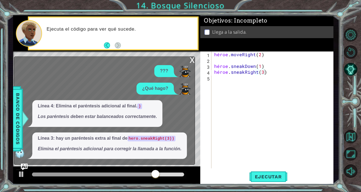
click at [192, 62] on div "x" at bounding box center [192, 60] width 5 height 6
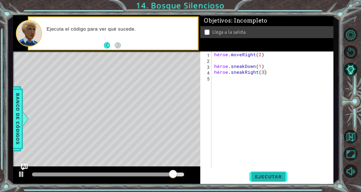
click at [261, 171] on button "Ejecutar" at bounding box center [268, 176] width 38 height 13
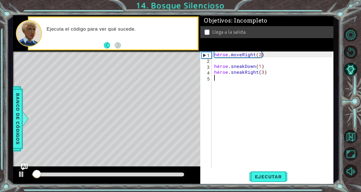
click at [214, 80] on div "héroe . moveRight ( 2 ) héroe . sneakDown ( 1 ) héroe . sneakRight ( 3 )" at bounding box center [274, 116] width 122 height 129
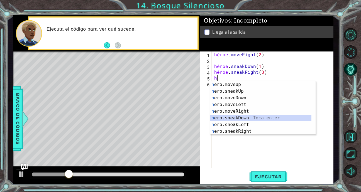
click at [238, 117] on div "h ero.moveUp Toca enter h ero.sneakUp Toca enter h ero.moveDown Toca enter h er…" at bounding box center [260, 114] width 101 height 67
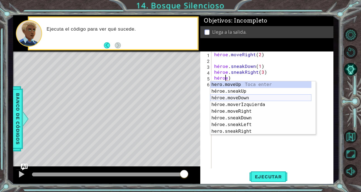
click at [240, 98] on div "hero.moveUp Toca enter héroe.sneakUp Toca enter héroe.moveDown Toca enter héroe…" at bounding box center [260, 114] width 101 height 67
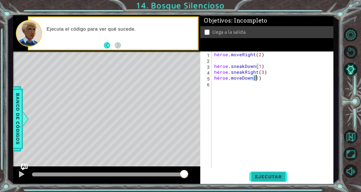
type textarea "hero.moveDown(1)"
click at [256, 177] on span "Ejecutar" at bounding box center [268, 177] width 38 height 6
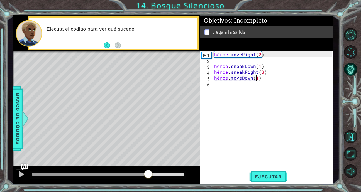
click at [148, 173] on div at bounding box center [108, 175] width 152 height 4
click at [21, 173] on div at bounding box center [21, 174] width 7 height 7
click at [265, 82] on div "héroe . moveRight ( 2 ) héroe . sneakDown ( 1 ) héroe . sneakRight ( 3 ) héroe …" at bounding box center [274, 116] width 122 height 129
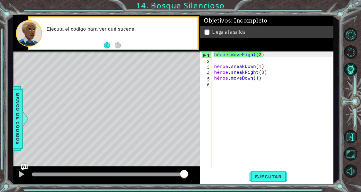
click at [261, 78] on div "héroe . moveRight ( 2 ) héroe . sneakDown ( 1 ) héroe . sneakRight ( 3 ) héroe …" at bounding box center [274, 116] width 122 height 129
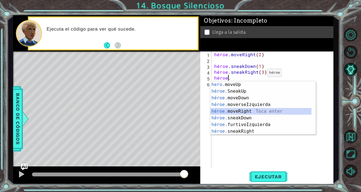
click at [245, 111] on div "hero. moveUp Toca enter héroe. SneakUp Toca enter héroe. moveDown Toca enter hé…" at bounding box center [260, 114] width 101 height 67
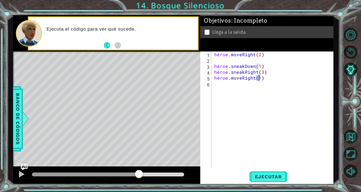
click at [139, 176] on div at bounding box center [85, 175] width 107 height 4
drag, startPoint x: 105, startPoint y: 176, endPoint x: 18, endPoint y: 173, distance: 87.2
click at [18, 173] on div at bounding box center [106, 176] width 187 height 18
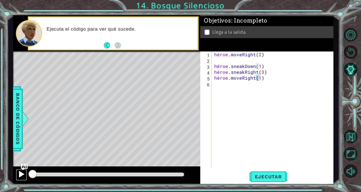
click at [19, 174] on div at bounding box center [21, 174] width 7 height 7
click at [120, 174] on div at bounding box center [108, 175] width 152 height 4
click at [19, 174] on div at bounding box center [21, 174] width 7 height 7
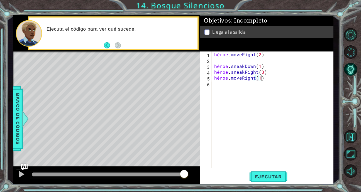
click at [265, 80] on div "héroe . moveRight ( 2 ) héroe . sneakDown ( 1 ) héroe . sneakRight ( 3 ) héroe …" at bounding box center [274, 116] width 122 height 129
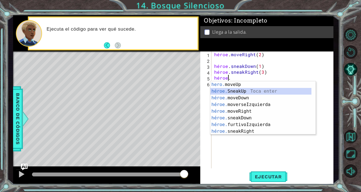
click at [243, 93] on div "hero. moveUp Toca enter héroe. SneakUp Toca enter héroe. moveDown Toca enter hé…" at bounding box center [260, 114] width 101 height 67
type textarea "hero.sneakUp(1)"
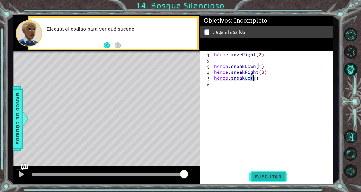
click at [273, 173] on button "Ejecutar" at bounding box center [268, 176] width 38 height 13
click at [154, 176] on div at bounding box center [108, 175] width 152 height 4
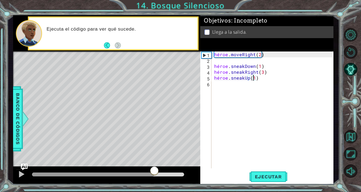
click at [154, 176] on div at bounding box center [154, 171] width 10 height 10
click at [216, 85] on div "héroe . moveRight ( 2 ) héroe . sneakDown ( 1 ) héroe . sneakRight ( 3 ) héroe …" at bounding box center [274, 116] width 122 height 129
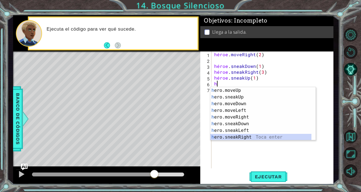
click at [247, 137] on div "h ero.moveUp Toca enter h ero.sneakUp Toca enter h ero.moveDown Toca enter h er…" at bounding box center [260, 120] width 101 height 67
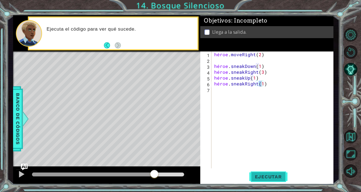
click at [263, 182] on button "Ejecutar" at bounding box center [268, 176] width 38 height 13
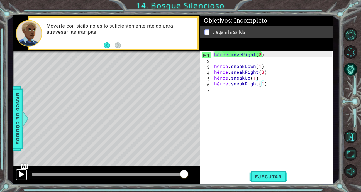
click at [19, 174] on div at bounding box center [21, 174] width 7 height 7
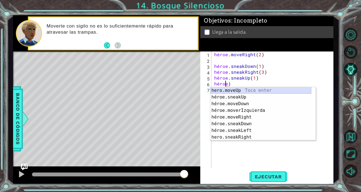
click at [243, 91] on div "hero.moveUp Toca enter héroe.sneakUp Toca enter héroe.moveDown Toca enter héroe…" at bounding box center [260, 120] width 101 height 67
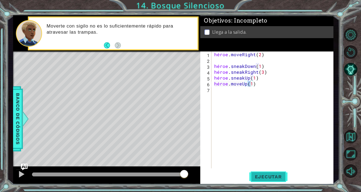
click at [275, 176] on span "Ejecutar" at bounding box center [268, 177] width 38 height 6
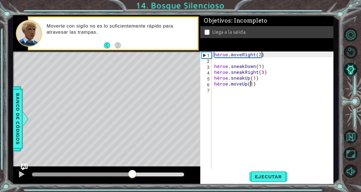
click at [133, 173] on div at bounding box center [108, 175] width 152 height 4
click at [22, 171] on div at bounding box center [21, 174] width 7 height 7
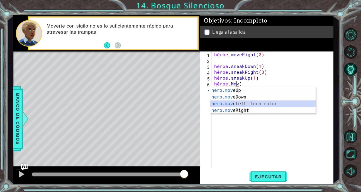
click at [239, 103] on div "hero.mov eUp Toca enter hero.mov eDown Toca enter hero.mov eLeft Toca enter her…" at bounding box center [262, 107] width 105 height 40
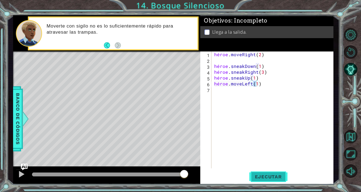
click at [271, 178] on span "Ejecutar" at bounding box center [268, 177] width 38 height 6
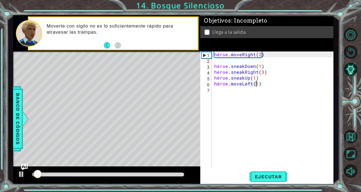
click at [153, 174] on div at bounding box center [108, 175] width 152 height 4
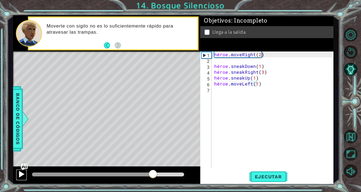
click at [22, 173] on div at bounding box center [21, 174] width 7 height 7
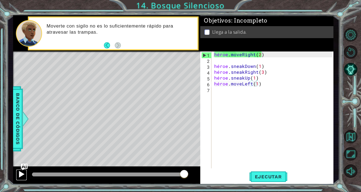
click at [23, 173] on div at bounding box center [21, 174] width 7 height 7
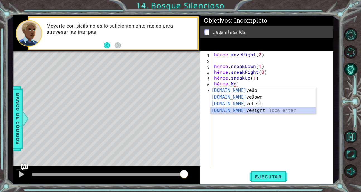
click at [241, 112] on div "[DOMAIN_NAME] veUp Toca enter [DOMAIN_NAME] veDown Toca enter [DOMAIN_NAME] veL…" at bounding box center [262, 107] width 105 height 40
type textarea "hero.moveRight(1)"
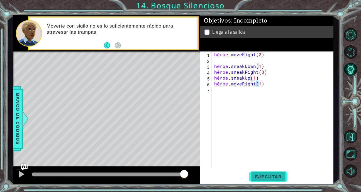
click at [266, 171] on button "Ejecutar" at bounding box center [268, 176] width 38 height 13
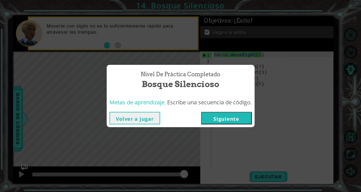
click at [232, 121] on button "Siguiente" at bounding box center [226, 118] width 51 height 13
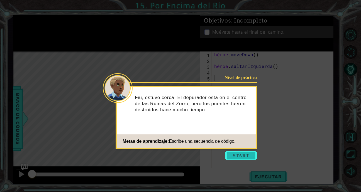
click at [236, 155] on button "Empezar" at bounding box center [241, 155] width 32 height 9
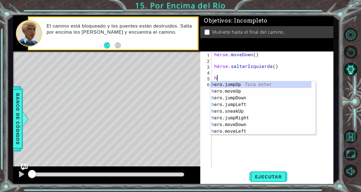
type textarea "he"
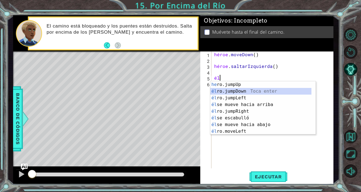
click at [250, 94] on div "he ro.jumpUp Toca enter él ro.jumpDown Toca enter él ro.jumpLeft [PERSON_NAME] …" at bounding box center [260, 114] width 101 height 67
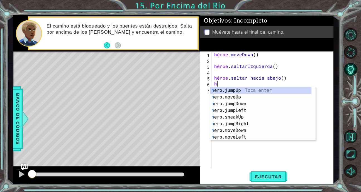
type textarea "h"
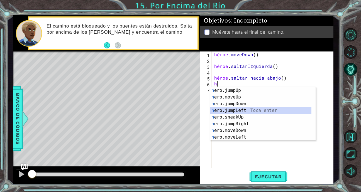
click at [240, 109] on div "h ero.jumpUp Toca enter h ero.moveUp Toca enter h ero.jumpDown Toca enter h ero…" at bounding box center [260, 120] width 101 height 67
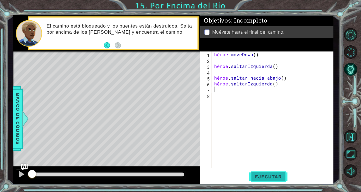
click at [254, 173] on button "Ejecutar" at bounding box center [268, 176] width 38 height 13
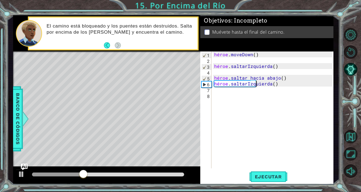
click at [281, 84] on div "héroe . moveDown ( ) héroe . saltarIzquierda ( ) héroe . [MEDICAL_DATA] hacia a…" at bounding box center [274, 116] width 122 height 129
click at [276, 84] on div "héroe . moveDown ( ) héroe . saltarIzquierda ( ) héroe . [MEDICAL_DATA] hacia a…" at bounding box center [274, 116] width 122 height 129
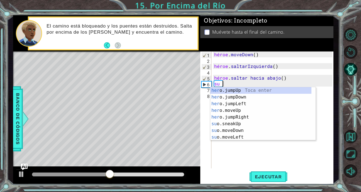
type textarea "h"
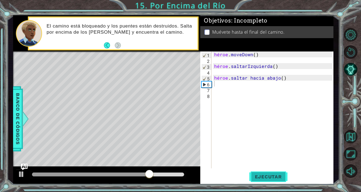
click at [273, 176] on span "Ejecutar" at bounding box center [268, 177] width 38 height 6
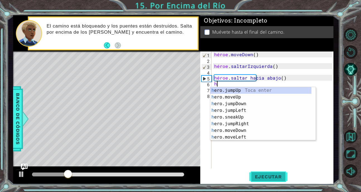
scroll to position [0, 0]
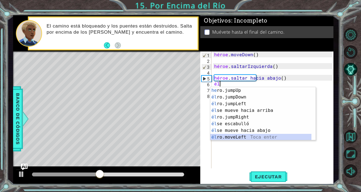
click at [241, 137] on div "he ro.jumpUp Toca enter él ro.jumpDown Toca enter él ro.jumpLeft [PERSON_NAME] …" at bounding box center [260, 120] width 101 height 67
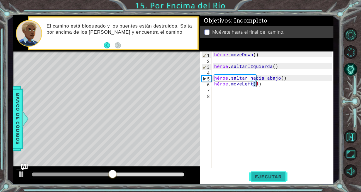
type textarea "hero.moveLeft(1)"
click at [266, 173] on button "Ejecutar" at bounding box center [268, 176] width 38 height 13
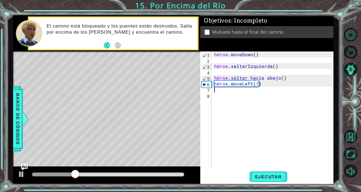
click at [214, 90] on div "héroe . moveDown ( ) héroe . saltarIzquierda ( ) héroe . [MEDICAL_DATA] hacia a…" at bounding box center [274, 116] width 122 height 129
type textarea "h"
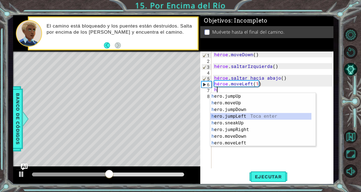
click at [241, 115] on div "h ero.jumpUp Toca enter h ero.moveUp Toca enter h ero.jumpDown Toca enter h ero…" at bounding box center [260, 126] width 101 height 67
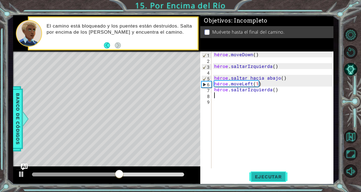
click at [260, 173] on button "Ejecutar" at bounding box center [268, 176] width 38 height 13
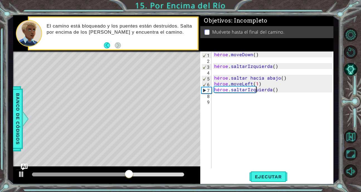
click at [281, 92] on div "héroe . moveDown ( ) héroe . saltarIzquierda ( ) héroe . [MEDICAL_DATA] hacia a…" at bounding box center [274, 116] width 122 height 129
click at [280, 90] on div "héroe . moveDown ( ) héroe . saltarIzquierda ( ) héroe . [MEDICAL_DATA] hacia a…" at bounding box center [274, 116] width 122 height 129
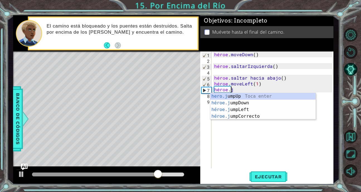
type textarea "hero."
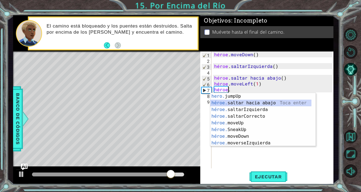
click at [249, 104] on div "hero. jumpUp Toca enter héroe. [MEDICAL_DATA] hacia abajo Toca enter héroe. sal…" at bounding box center [260, 126] width 101 height 67
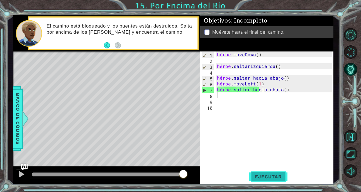
click at [281, 177] on span "Ejecutar" at bounding box center [268, 177] width 38 height 6
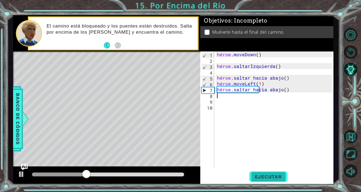
type textarea "h"
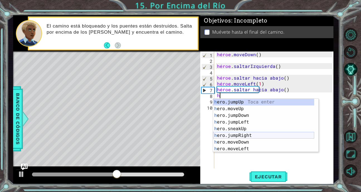
click at [251, 135] on div "h ero.jumpUp Toca enter h ero.moveUp Toca enter h ero.jumpDown Toca enter h ero…" at bounding box center [263, 132] width 101 height 67
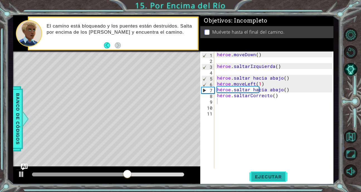
click at [273, 180] on button "Ejecutar" at bounding box center [268, 176] width 38 height 13
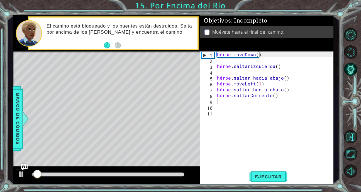
click at [119, 172] on div at bounding box center [108, 175] width 157 height 8
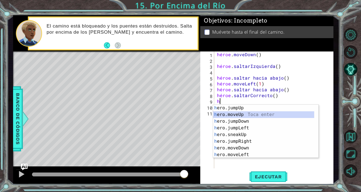
click at [246, 114] on div "h ero.jumpUp Toca enter h ero.moveUp Toca enter h ero.jumpDown Toca enter h ero…" at bounding box center [263, 138] width 101 height 67
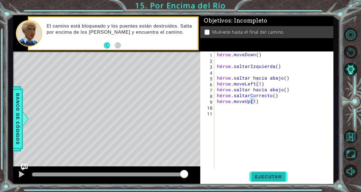
click at [277, 177] on span "Ejecutar" at bounding box center [268, 177] width 38 height 6
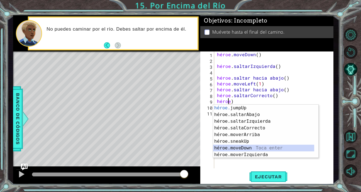
click at [253, 148] on div "héroe. jumpUp Toca enter héroe.saltarAbajo Toca enter héroe.saltarIzquierda Toc…" at bounding box center [263, 138] width 101 height 67
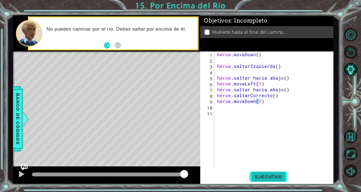
click at [261, 178] on span "Ejecutar" at bounding box center [268, 177] width 38 height 6
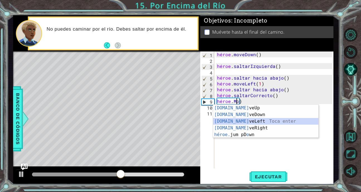
click at [250, 120] on div "[DOMAIN_NAME] veUp Toca enter [DOMAIN_NAME] veDown Toca enter [DOMAIN_NAME] veL…" at bounding box center [265, 128] width 105 height 47
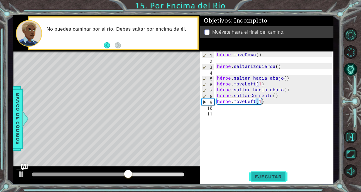
click at [271, 174] on span "Ejecutar" at bounding box center [268, 177] width 38 height 6
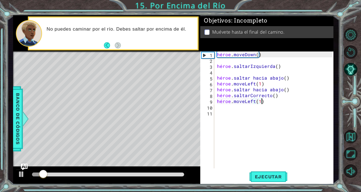
click at [263, 103] on div "héroe . moveDown ( ) héroe . saltarIzquierda ( ) héroe . [MEDICAL_DATA] hacia a…" at bounding box center [275, 116] width 119 height 129
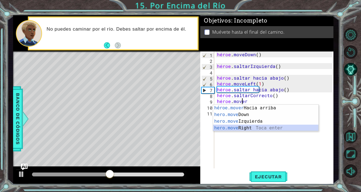
click at [244, 127] on div "héroe.mover Hacia arriba Toca enter hero.move Down Toca enter hero.move Izquier…" at bounding box center [265, 125] width 105 height 40
type textarea "hero.moveRight(1)"
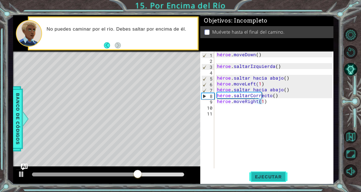
click at [268, 174] on span "Ejecutar" at bounding box center [268, 177] width 38 height 6
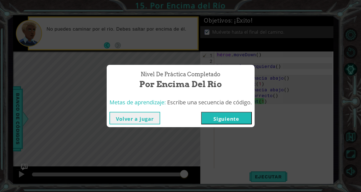
click at [228, 120] on button "Siguiente" at bounding box center [226, 118] width 51 height 13
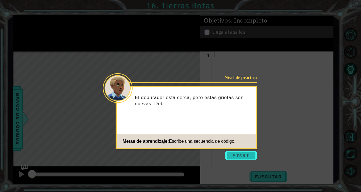
click at [237, 151] on button "Empezar" at bounding box center [241, 155] width 32 height 9
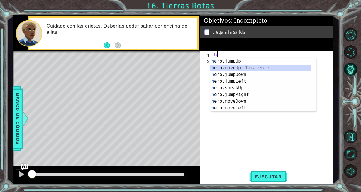
click at [244, 68] on div "h ero.jumpUp Toca enter h ero.moveUp Toca enter h ero.jumpDown Toca enter h ero…" at bounding box center [260, 91] width 101 height 67
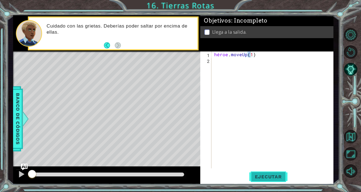
click at [258, 174] on span "Ejecutar" at bounding box center [268, 177] width 38 height 6
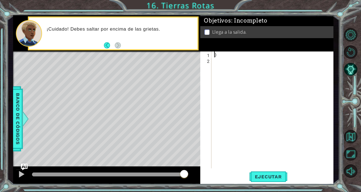
type textarea ")"
click at [218, 54] on div ")" at bounding box center [274, 116] width 122 height 129
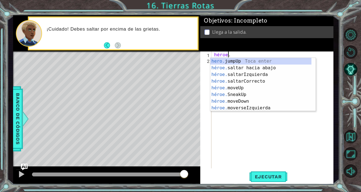
scroll to position [0, 1]
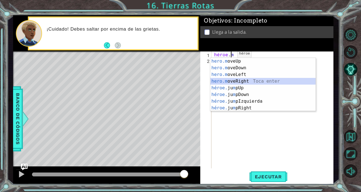
click at [239, 80] on div "hero.m oveUp Toca entra hero.m oveDown Toca enter hero.m oveLeft Toca enter her…" at bounding box center [262, 91] width 105 height 67
type textarea "hero.moveRight(1)"
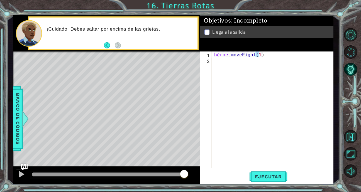
click at [217, 64] on div "héroe . moveRight ( 1 )" at bounding box center [274, 116] width 122 height 129
type textarea "h"
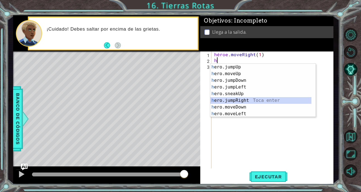
click at [239, 99] on div "h ero.jumpUp Toca enter h ero.moveUp Toca enter h ero.jumpDown Toca enter h ero…" at bounding box center [260, 97] width 101 height 67
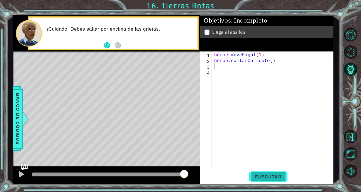
click at [260, 172] on button "Ejecutar" at bounding box center [268, 176] width 38 height 13
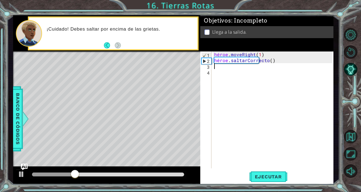
click at [217, 65] on div "héroe . moveRight ( 1 ) héroe . [GEOGRAPHIC_DATA] ( )" at bounding box center [274, 116] width 122 height 129
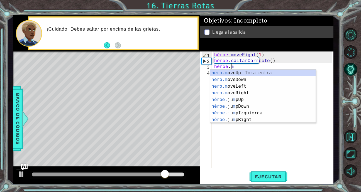
scroll to position [0, 1]
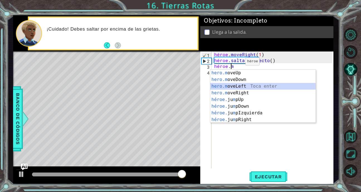
click at [246, 87] on div "hero.m oveUp Toca entra hero.m oveDown Toca enter hero.m oveLeft Toca enter her…" at bounding box center [262, 103] width 105 height 67
type textarea "hero.moveLeft(1)"
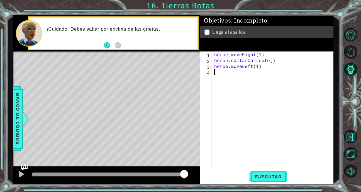
click at [218, 74] on div "héroe . moveRight ( 1 ) héroe . saltarCorrecto ( ) héroe . moveLeft ( 1 )" at bounding box center [274, 116] width 122 height 129
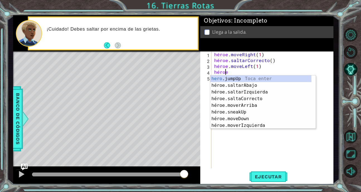
scroll to position [0, 1]
type textarea "hero."
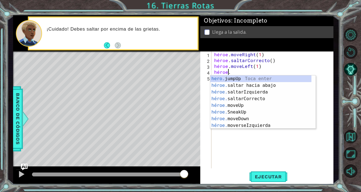
scroll to position [0, 1]
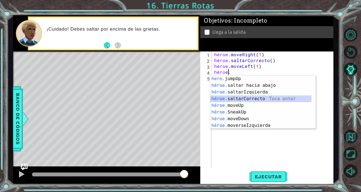
click at [238, 98] on div "hero. jumpUp Toca enter héroe. [MEDICAL_DATA] hacia abajo Toca enter héroe. sal…" at bounding box center [260, 108] width 101 height 67
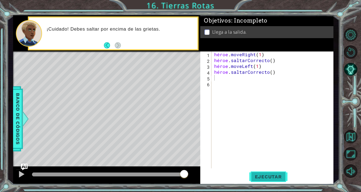
click at [260, 172] on button "Ejecutar" at bounding box center [268, 176] width 38 height 13
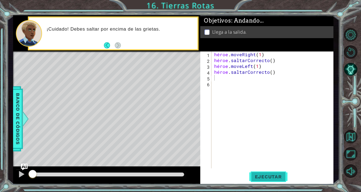
click at [260, 172] on button "Ejecutar" at bounding box center [268, 176] width 38 height 13
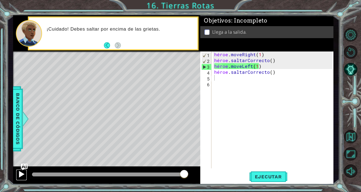
click at [22, 174] on div at bounding box center [21, 174] width 7 height 7
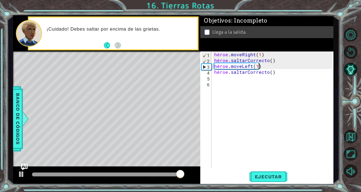
click at [275, 68] on div "héroe . moveRight ( 1 ) héroe . saltarCorrecto ( ) héroe . moveLeft ( 1 ) héroe…" at bounding box center [274, 116] width 122 height 129
click at [275, 72] on div "héroe . moveRight ( 1 ) héroe . saltarCorrecto ( ) héroe . moveLeft ( 1 ) héroe…" at bounding box center [274, 116] width 122 height 129
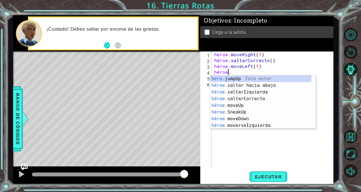
type textarea "hero.j"
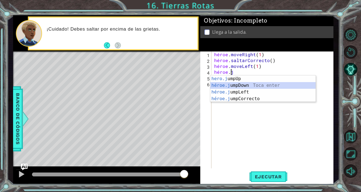
click at [253, 86] on div "hero.j umpUp Toca enter héroe.j umpDown Toca enter héroe.j umpLeft [PERSON_NAME…" at bounding box center [262, 95] width 105 height 40
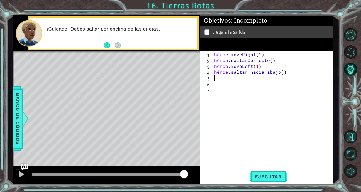
scroll to position [0, 0]
click at [281, 72] on div "héroe . moveRight ( 1 ) héroe . saltarCorrecto ( ) héroe . moveLeft ( 1 ) héroe…" at bounding box center [274, 116] width 122 height 129
click at [260, 176] on span "Ejecutar" at bounding box center [268, 177] width 38 height 6
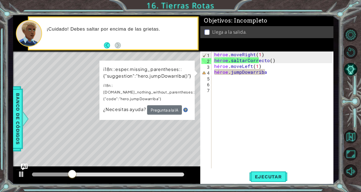
click at [160, 109] on div "i18n::esper.missing_parentheses::{"suggestion":"hero.jumpDowarriba()"} i18n::[D…" at bounding box center [146, 90] width 95 height 59
click at [161, 106] on button "Pregunta a la IA" at bounding box center [164, 109] width 35 height 9
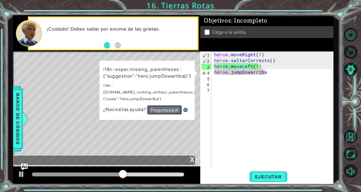
click at [161, 105] on button "Pregunta a la IA" at bounding box center [164, 109] width 35 height 9
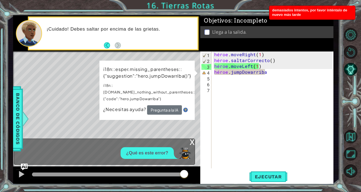
click at [142, 154] on p "¿Qué es este error?" at bounding box center [147, 153] width 42 height 6
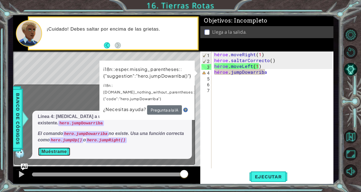
click at [56, 151] on button "Muéstrame" at bounding box center [54, 151] width 33 height 9
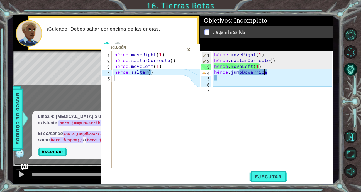
click at [271, 71] on div "héroe . moveRight ( 1 ) héroe . saltarCorrecto ( ) héroe . moveLeft ( 1 ) héroe…" at bounding box center [274, 116] width 122 height 129
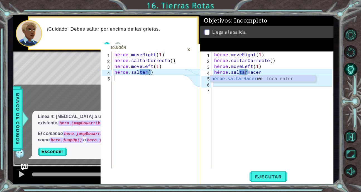
scroll to position [0, 3]
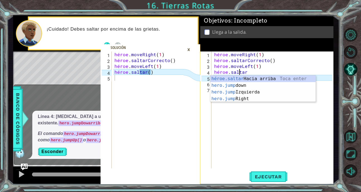
type textarea "hero.ju"
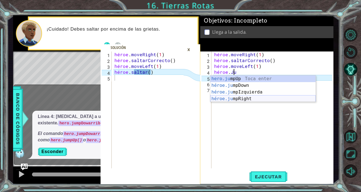
click at [252, 100] on div "hero.ju mpUp Toca enter héroe.[PERSON_NAME] mpDown Toca enter héroe.ju mpIzquie…" at bounding box center [262, 95] width 105 height 40
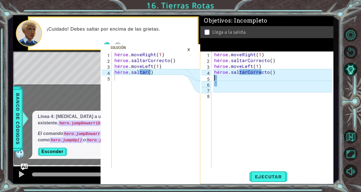
scroll to position [0, 0]
click at [188, 50] on div "×" at bounding box center [188, 49] width 9 height 9
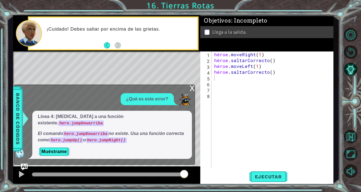
click at [193, 90] on div "x" at bounding box center [192, 88] width 5 height 6
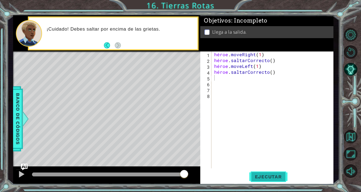
click at [270, 174] on span "Ejecutar" at bounding box center [268, 177] width 38 height 6
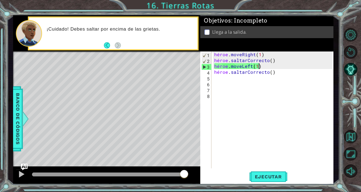
click at [262, 67] on div "héroe . moveRight ( 1 ) héroe . saltarCorrecto ( ) héroe . moveLeft ( 1 ) héroe…" at bounding box center [274, 116] width 122 height 129
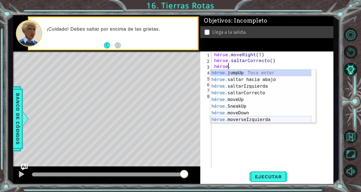
type textarea "hero.m"
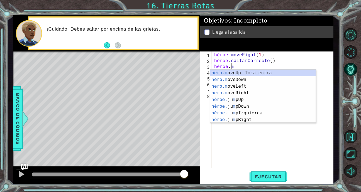
scroll to position [0, 1]
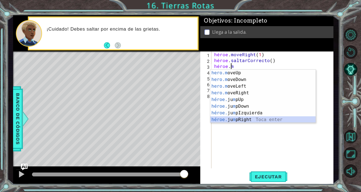
click at [241, 120] on div "hero.m oveUp Toca entra hero.m oveDown Toca enter hero.m oveLeft Toca enter her…" at bounding box center [262, 103] width 105 height 67
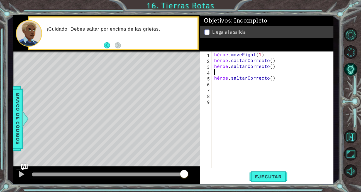
scroll to position [0, 0]
click at [277, 80] on div "héroe . moveRight ( 1 ) héroe . saltarCorrecto ( ) héroe . saltarCorrecto ( ) h…" at bounding box center [274, 116] width 122 height 129
click at [274, 80] on div "héroe . moveRight ( 1 ) héroe . saltarCorrecto ( ) héroe . saltarCorrecto ( ) h…" at bounding box center [274, 116] width 122 height 129
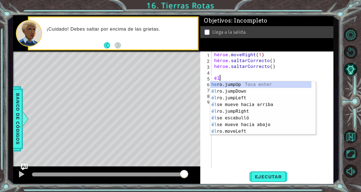
type textarea "h"
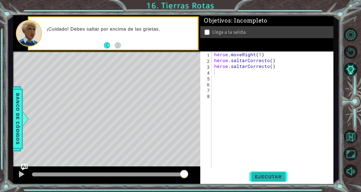
click at [270, 178] on span "Ejecutar" at bounding box center [268, 177] width 38 height 6
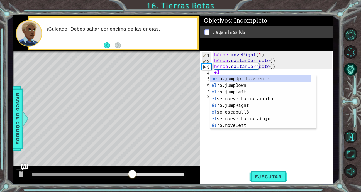
type textarea "her"
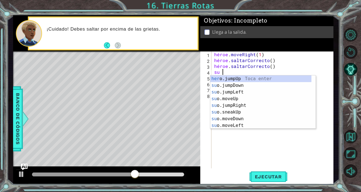
scroll to position [0, 1]
